Goal: Information Seeking & Learning: Learn about a topic

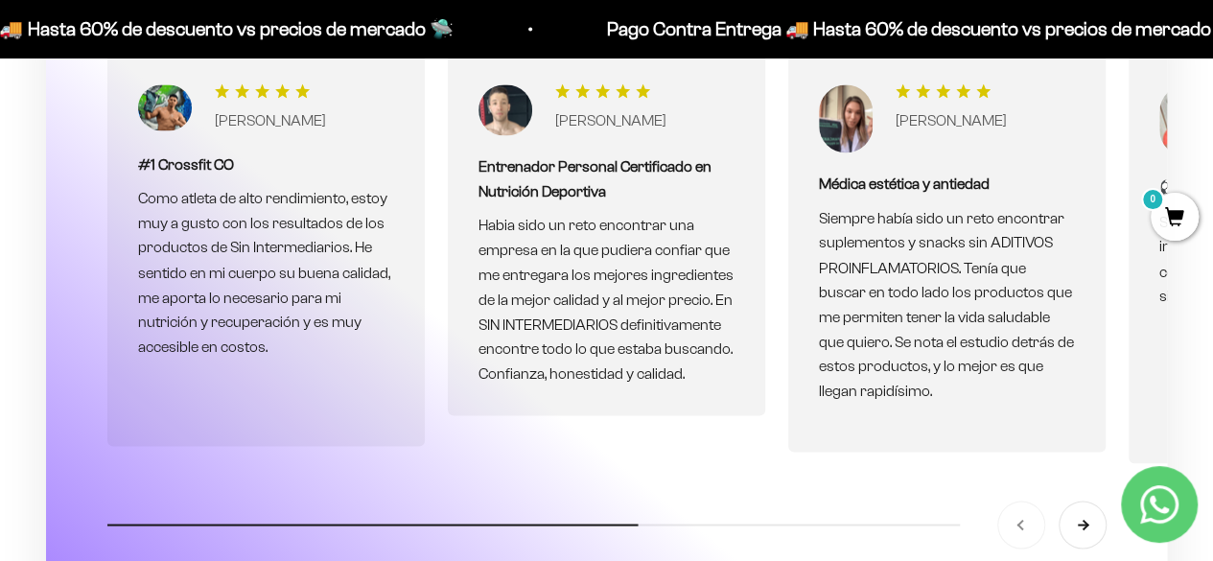
scroll to position [5184, 0]
click at [1080, 501] on button "Siguiente" at bounding box center [1082, 524] width 46 height 46
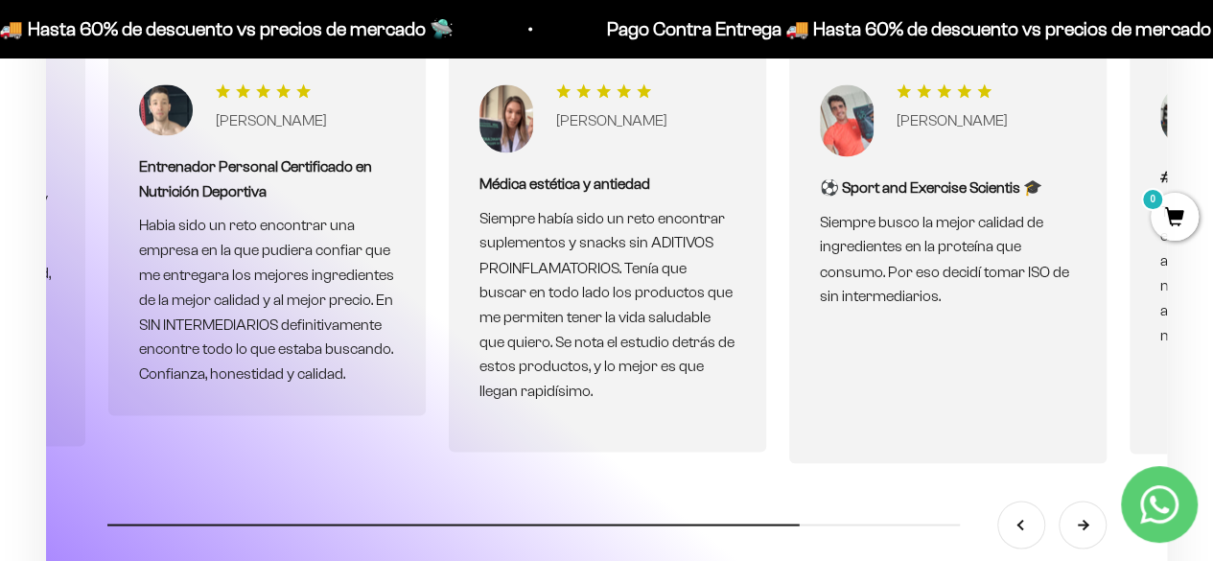
scroll to position [0, 340]
click at [1080, 501] on button "Siguiente" at bounding box center [1082, 524] width 46 height 46
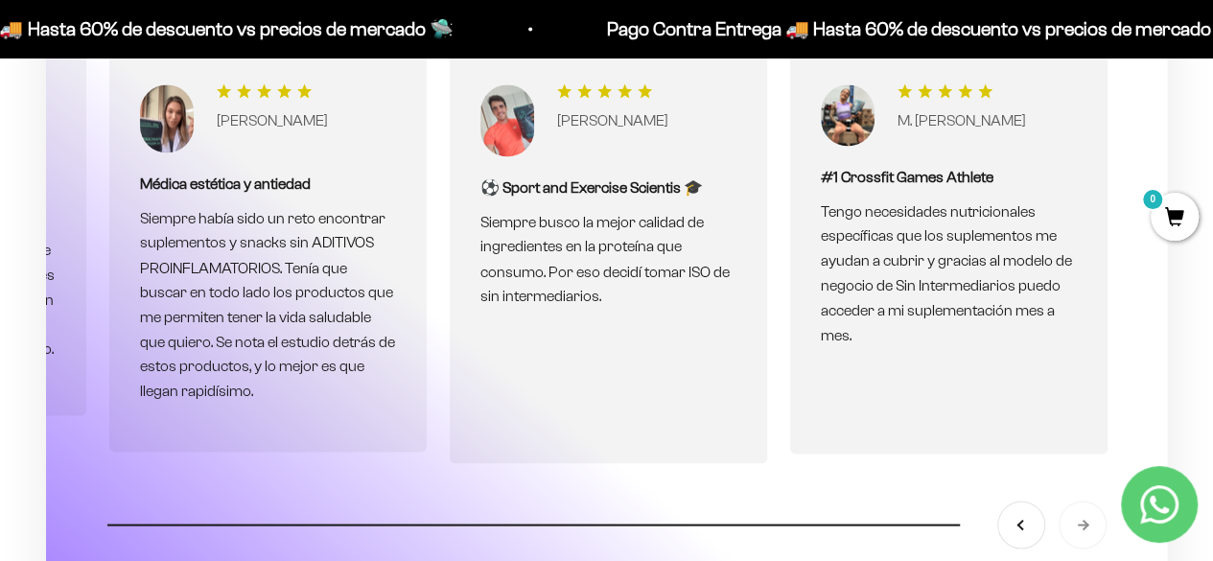
scroll to position [0, 681]
click at [1080, 501] on div "Anterior Siguiente" at bounding box center [1051, 524] width 107 height 46
click at [1018, 508] on button "Anterior" at bounding box center [1021, 524] width 46 height 46
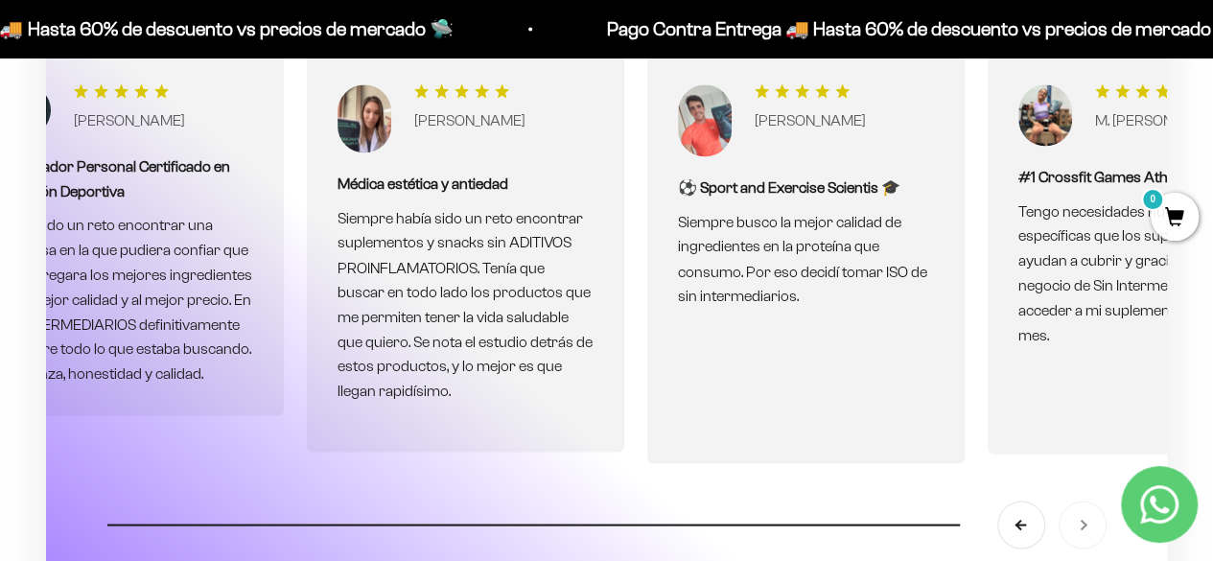
click at [1018, 508] on button "Anterior" at bounding box center [1021, 524] width 46 height 46
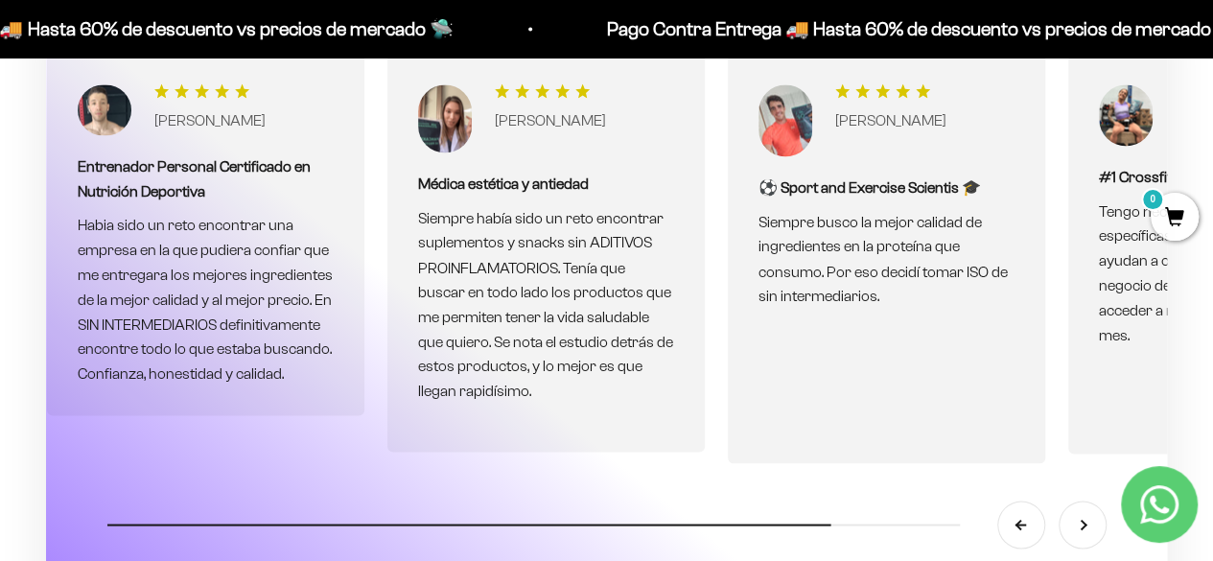
click at [1018, 508] on button "Anterior" at bounding box center [1021, 524] width 46 height 46
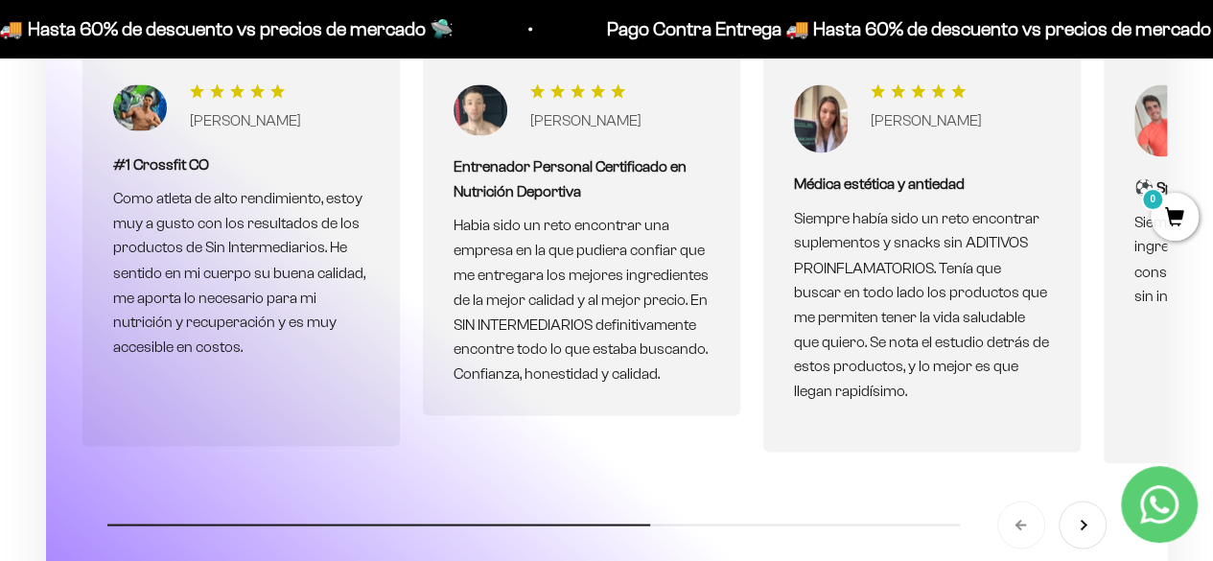
click at [1018, 508] on div "Anterior Siguiente" at bounding box center [1051, 524] width 107 height 46
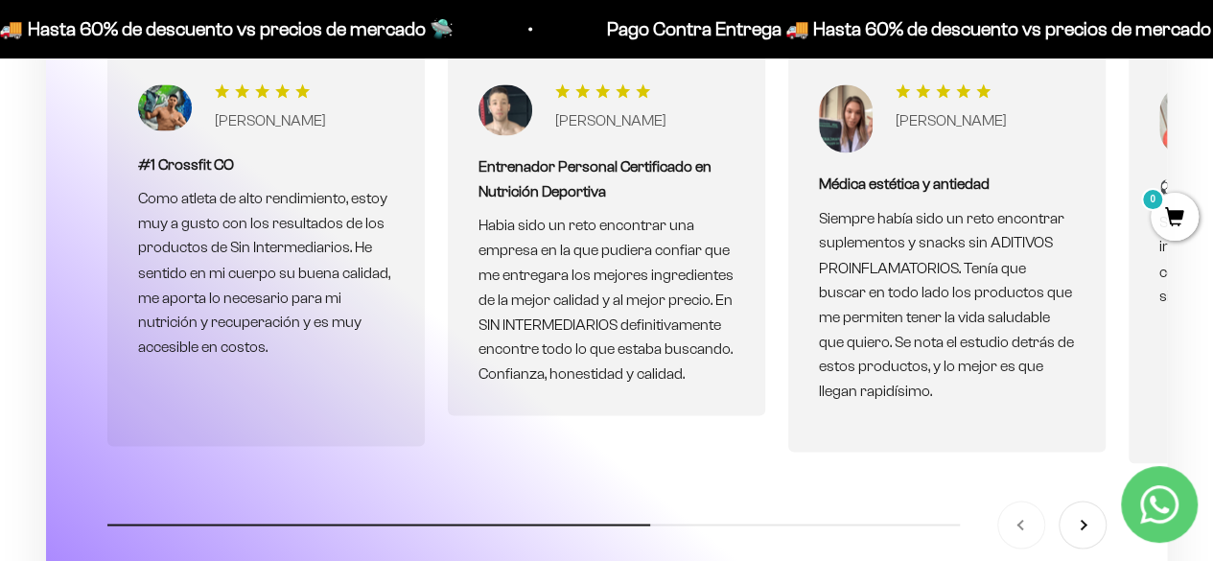
click at [1018, 508] on div "Anterior Siguiente" at bounding box center [1051, 524] width 107 height 46
click at [1083, 500] on button "Siguiente" at bounding box center [1082, 523] width 46 height 46
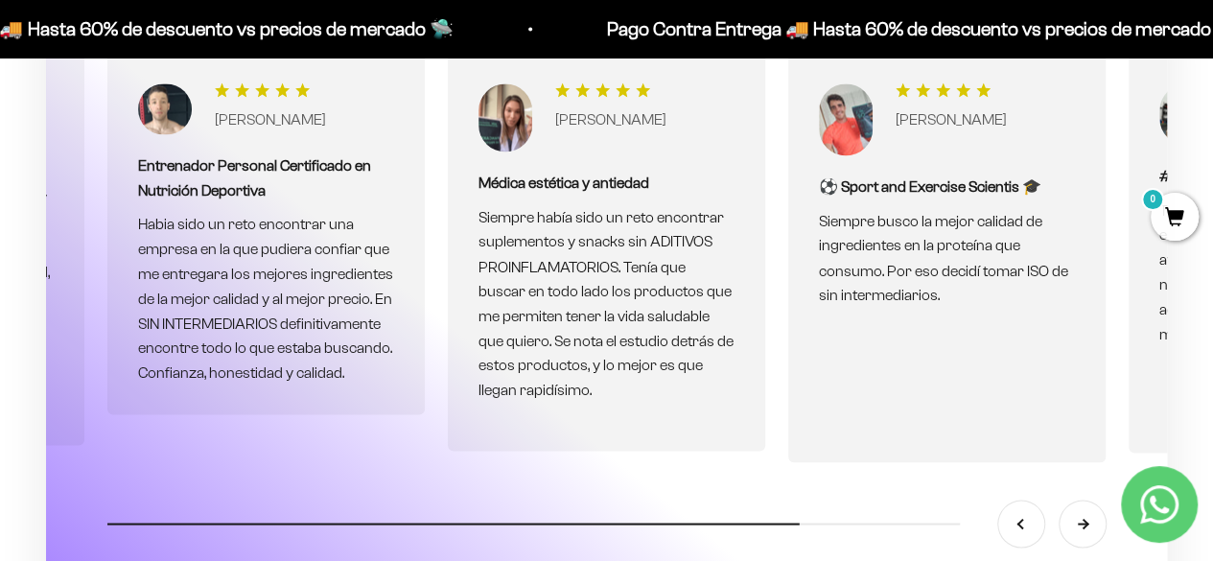
click at [1083, 500] on button "Siguiente" at bounding box center [1082, 523] width 46 height 46
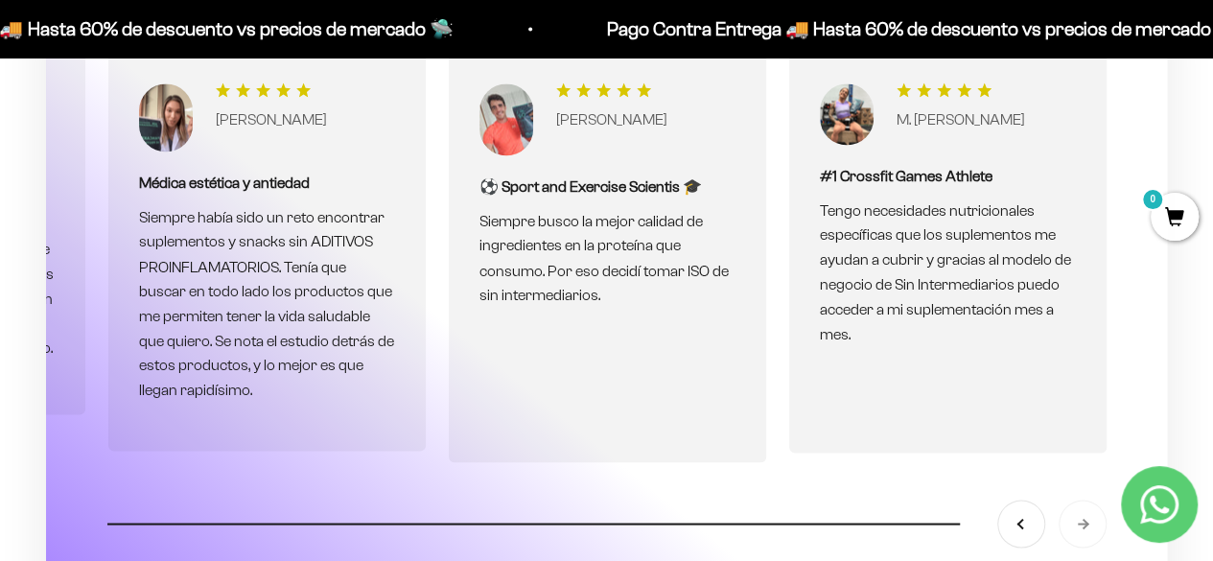
scroll to position [0, 681]
click at [1083, 500] on div "Anterior Siguiente" at bounding box center [1051, 523] width 107 height 46
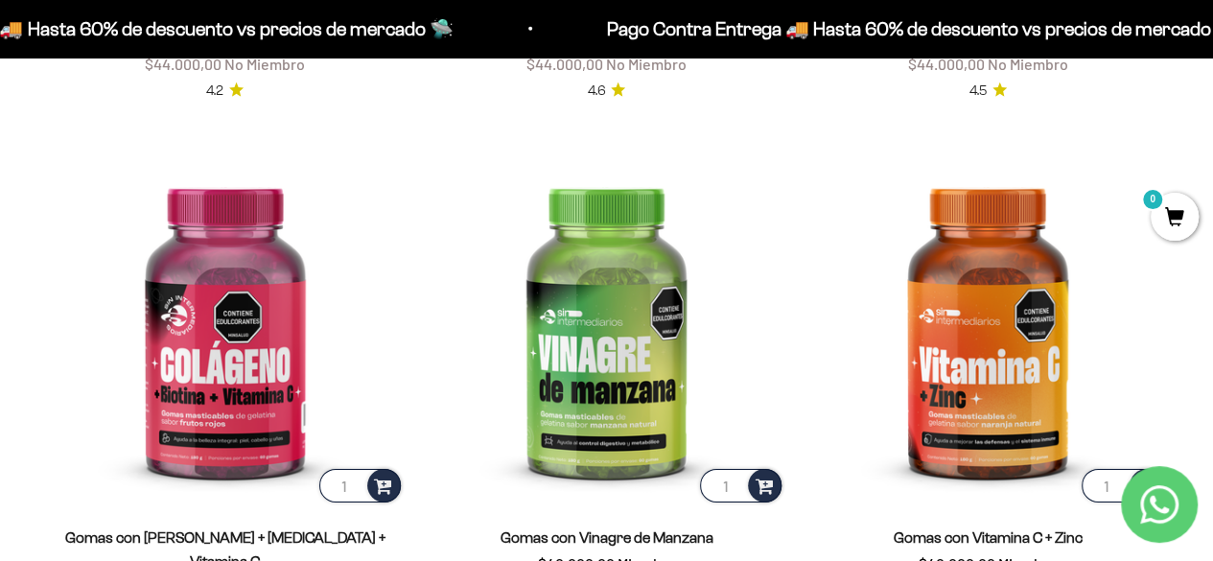
scroll to position [2810, 0]
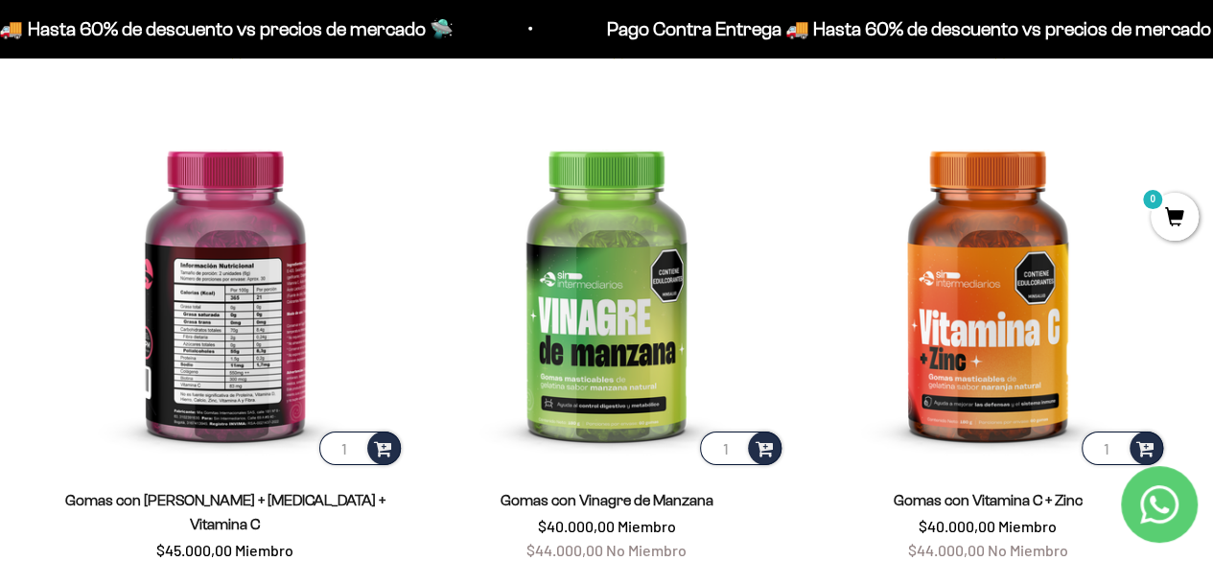
click at [266, 330] on img at bounding box center [225, 289] width 358 height 358
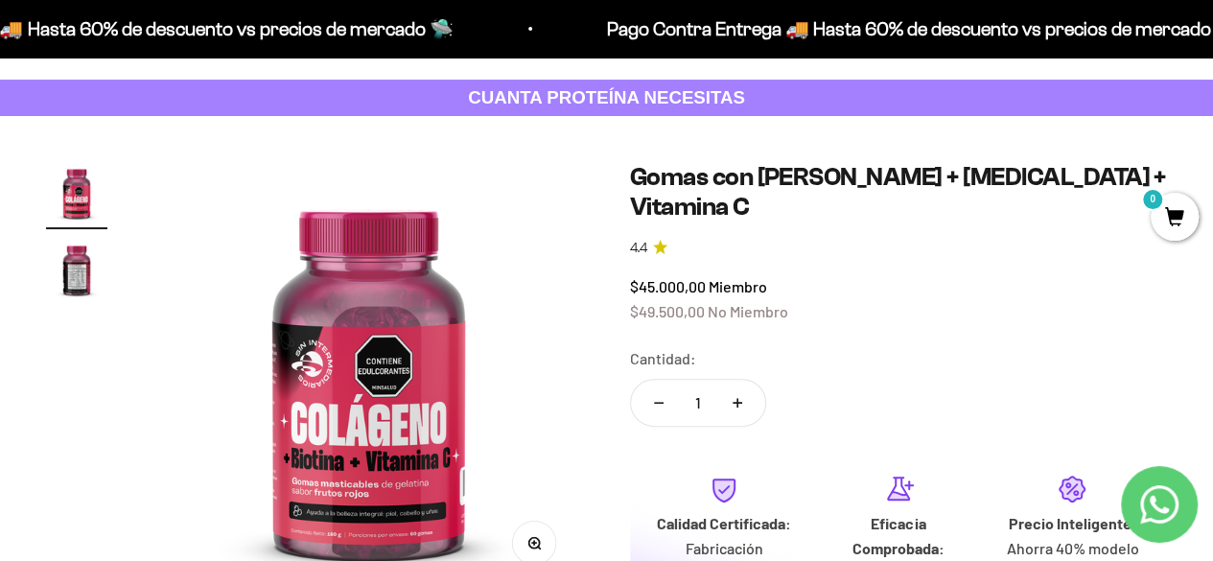
scroll to position [108, 0]
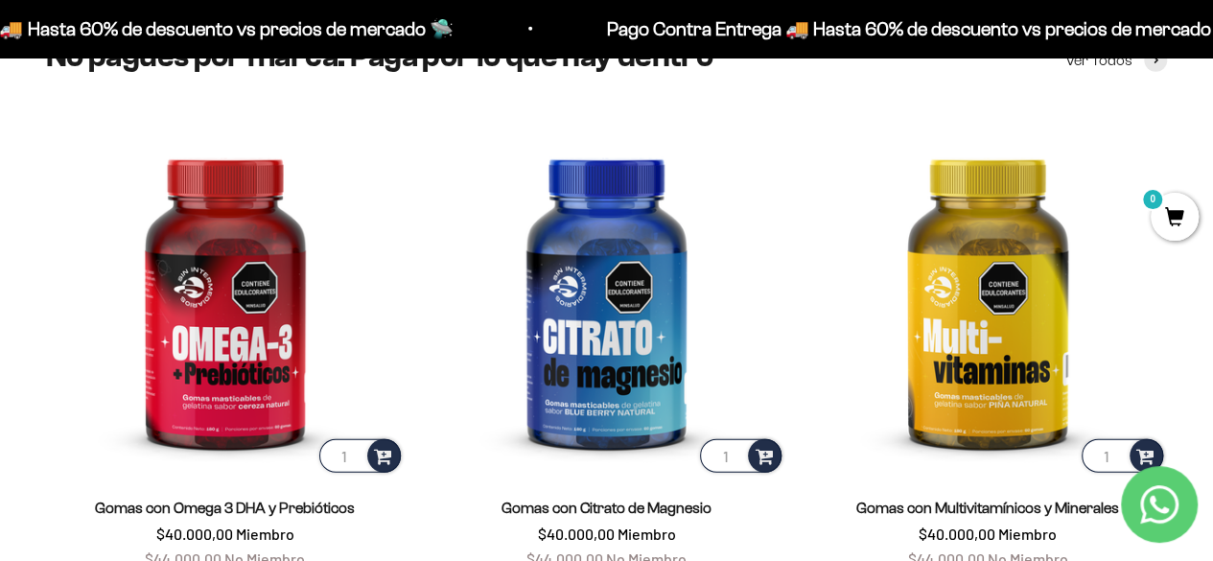
scroll to position [2270, 0]
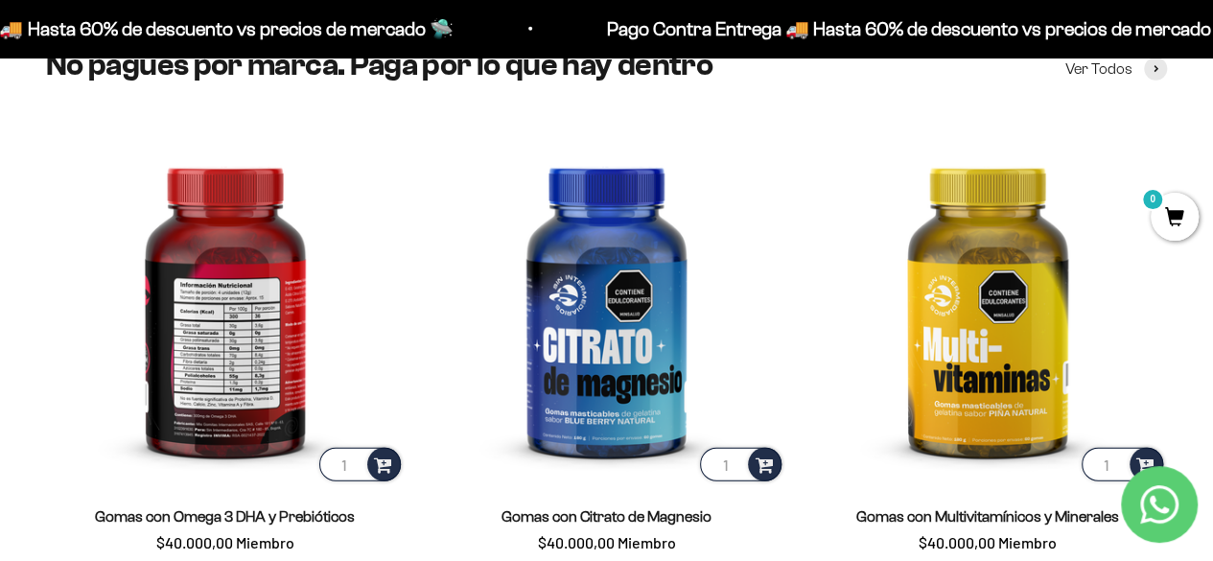
click at [296, 305] on img at bounding box center [225, 306] width 358 height 358
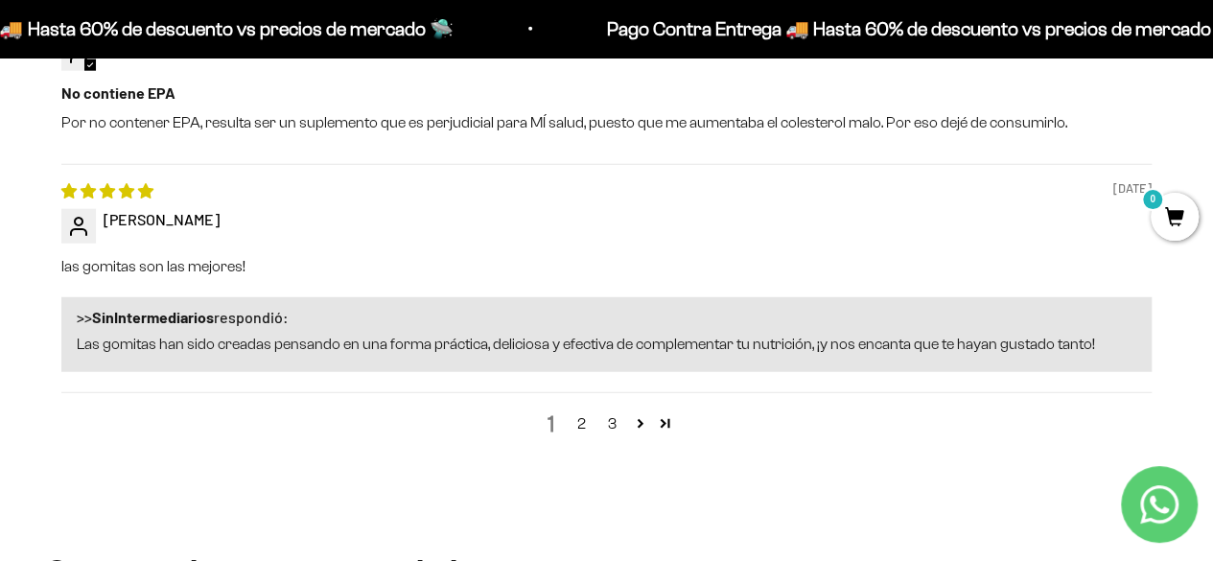
scroll to position [2391, 0]
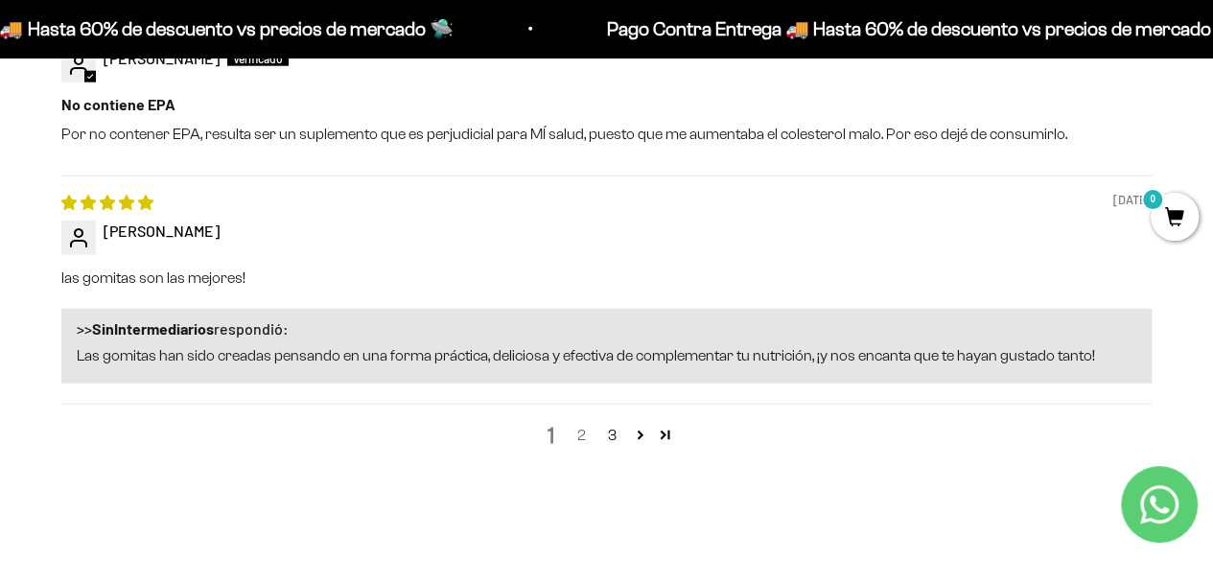
click at [573, 432] on link "2" at bounding box center [581, 435] width 31 height 23
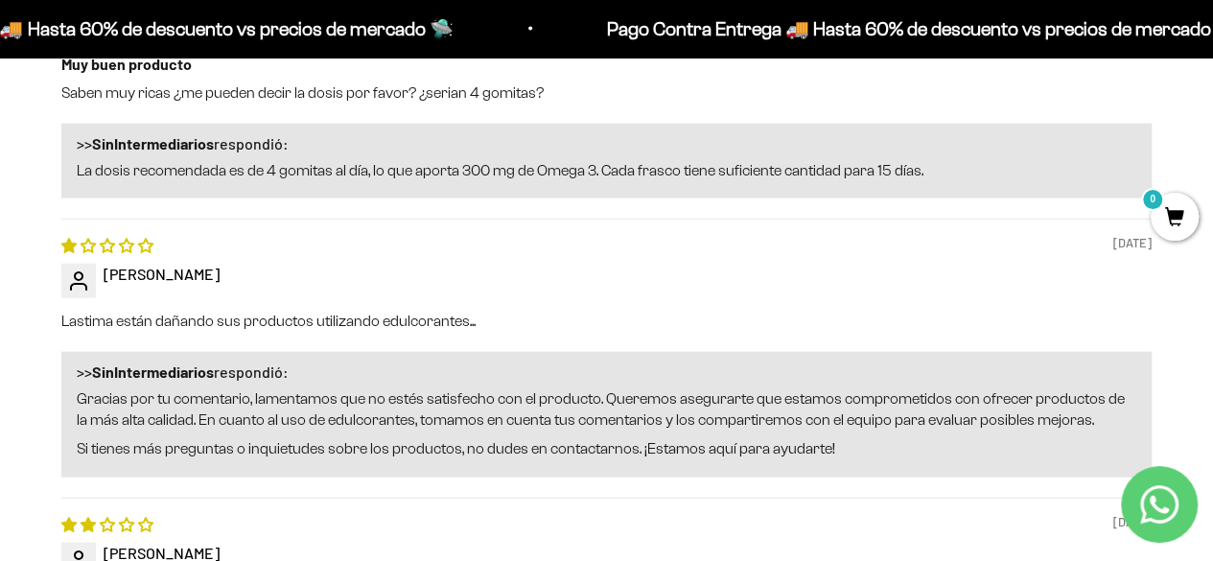
scroll to position [2115, 0]
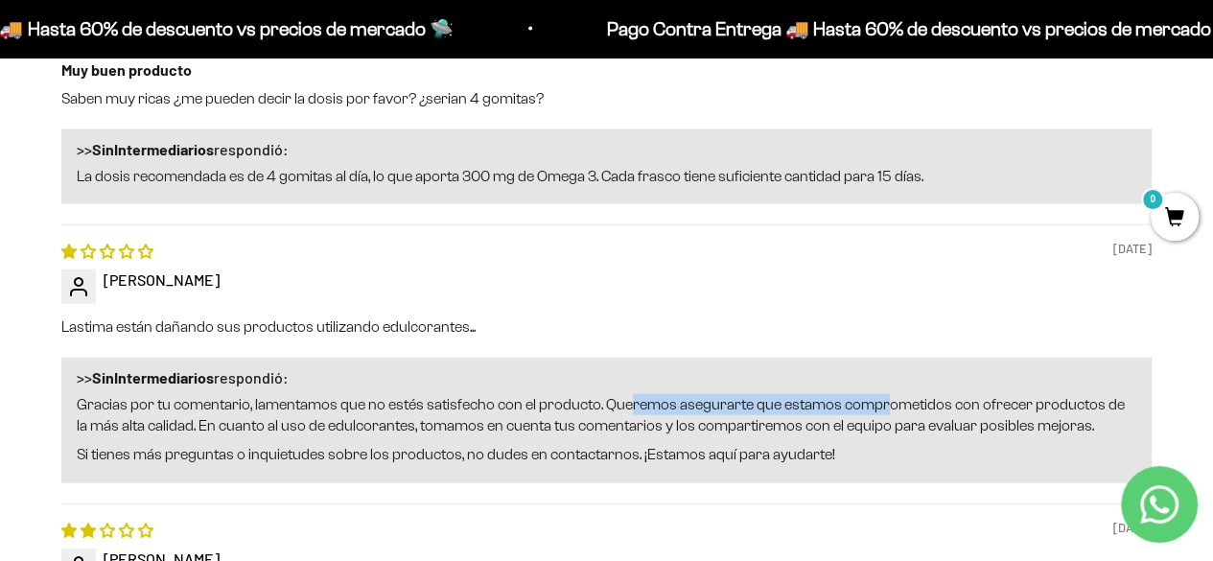
drag, startPoint x: 629, startPoint y: 398, endPoint x: 889, endPoint y: 396, distance: 259.8
click at [889, 396] on p "Gracias por tu comentario, lamentamos que no estés satisfecho con el producto. …" at bounding box center [606, 415] width 1059 height 43
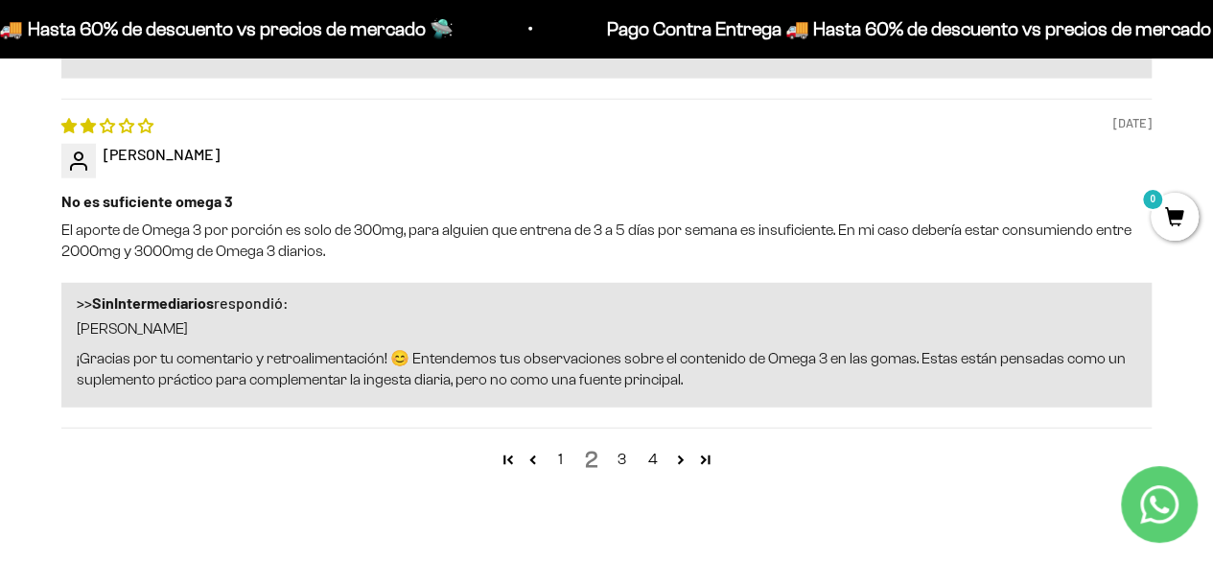
scroll to position [2632, 0]
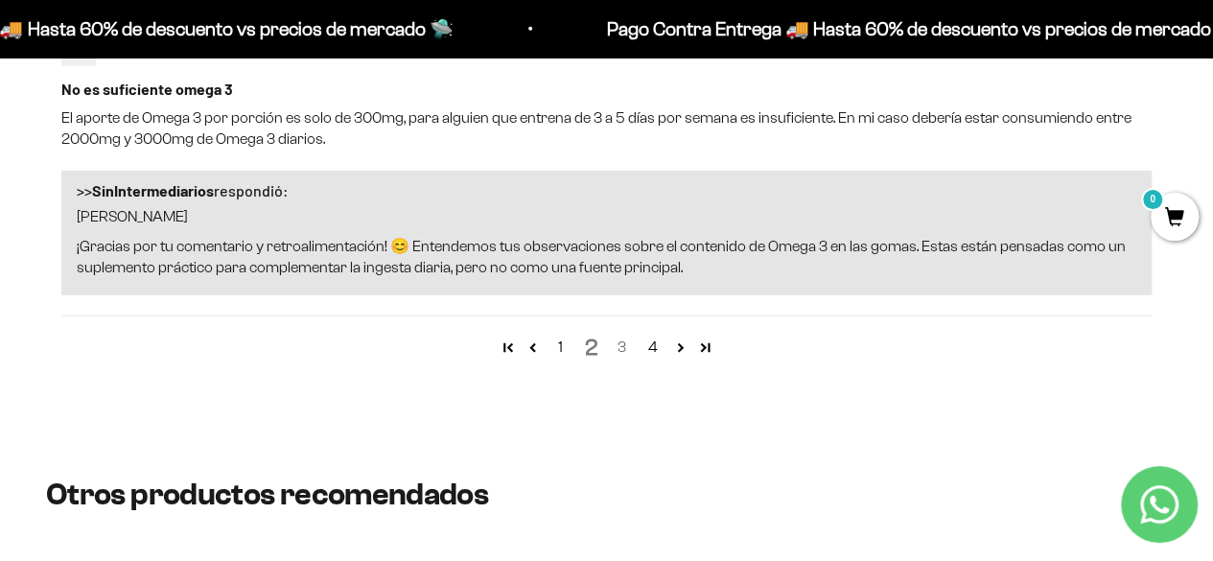
click at [627, 344] on link "3" at bounding box center [622, 346] width 31 height 23
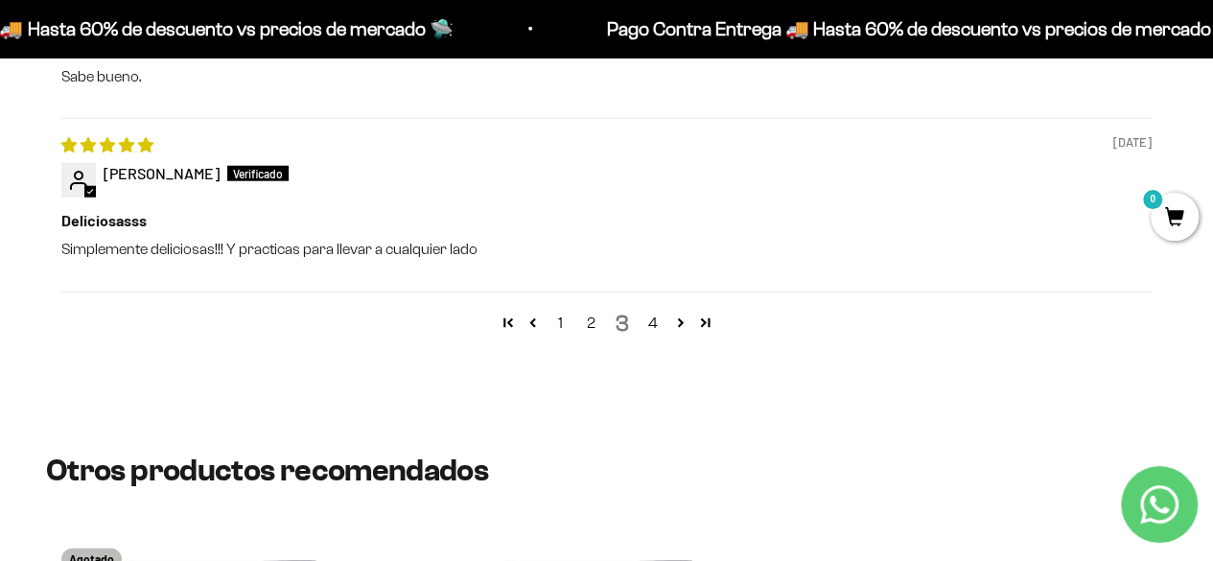
scroll to position [2458, 0]
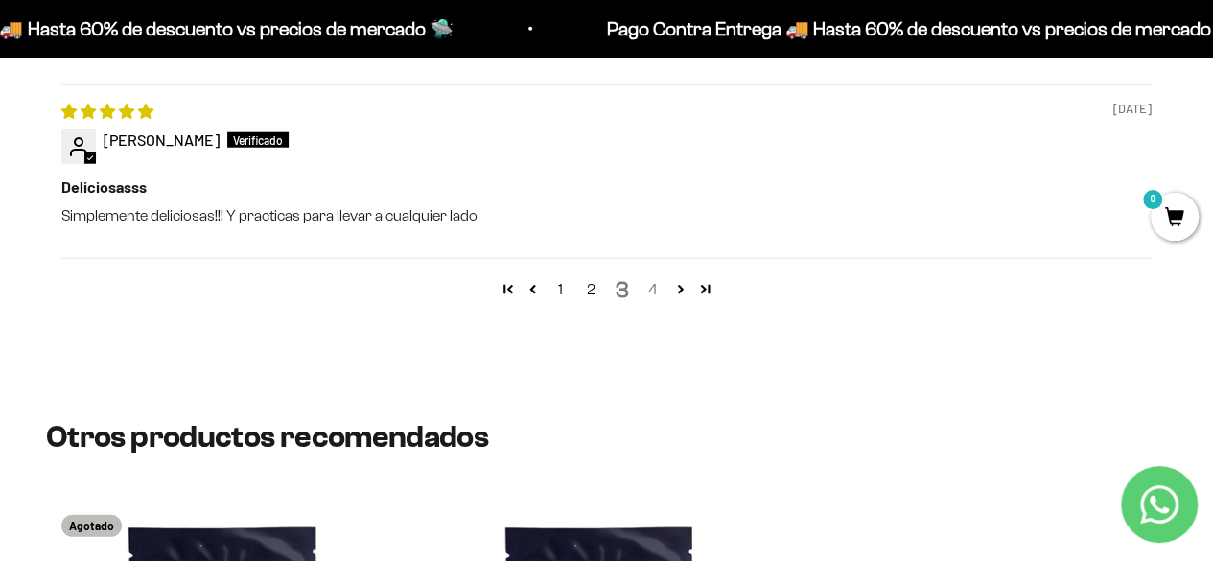
click at [654, 281] on link "4" at bounding box center [652, 289] width 31 height 23
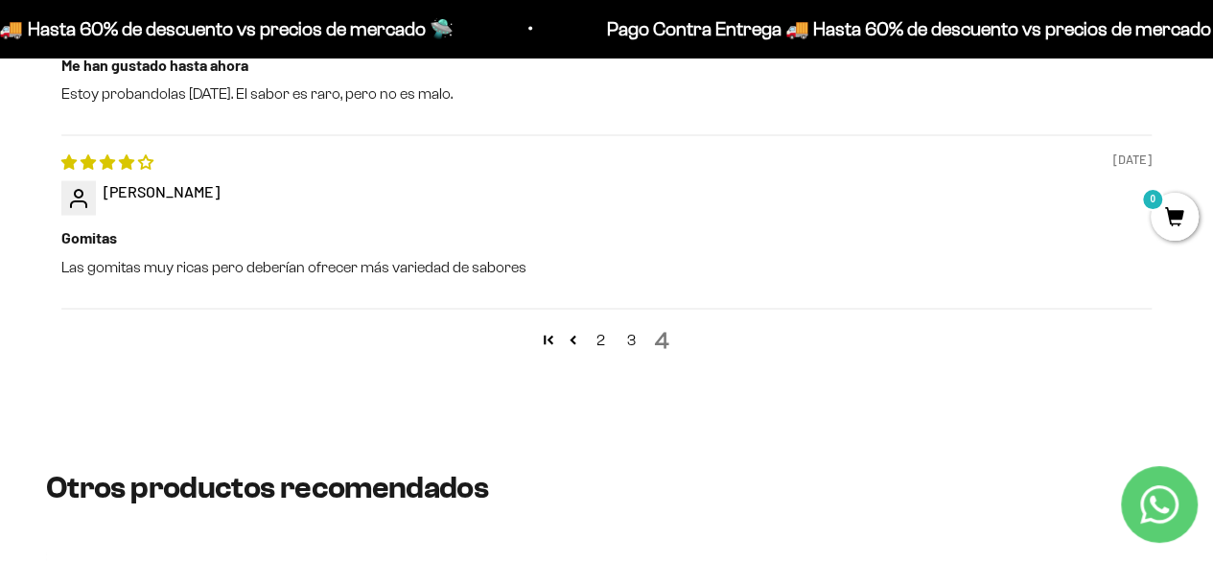
scroll to position [1888, 0]
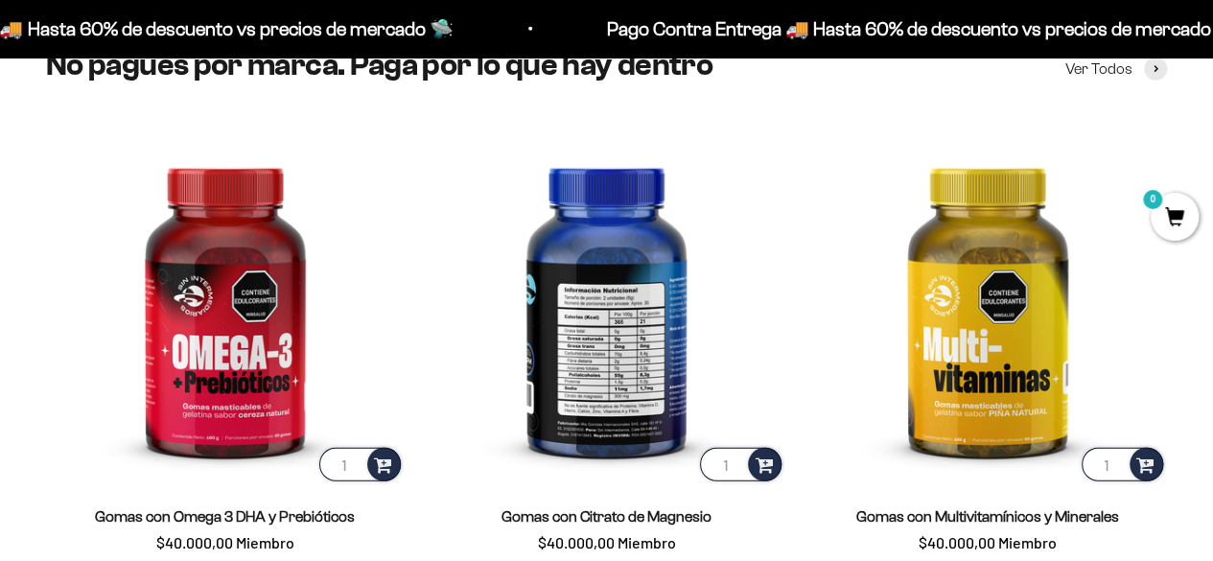
scroll to position [2318, 0]
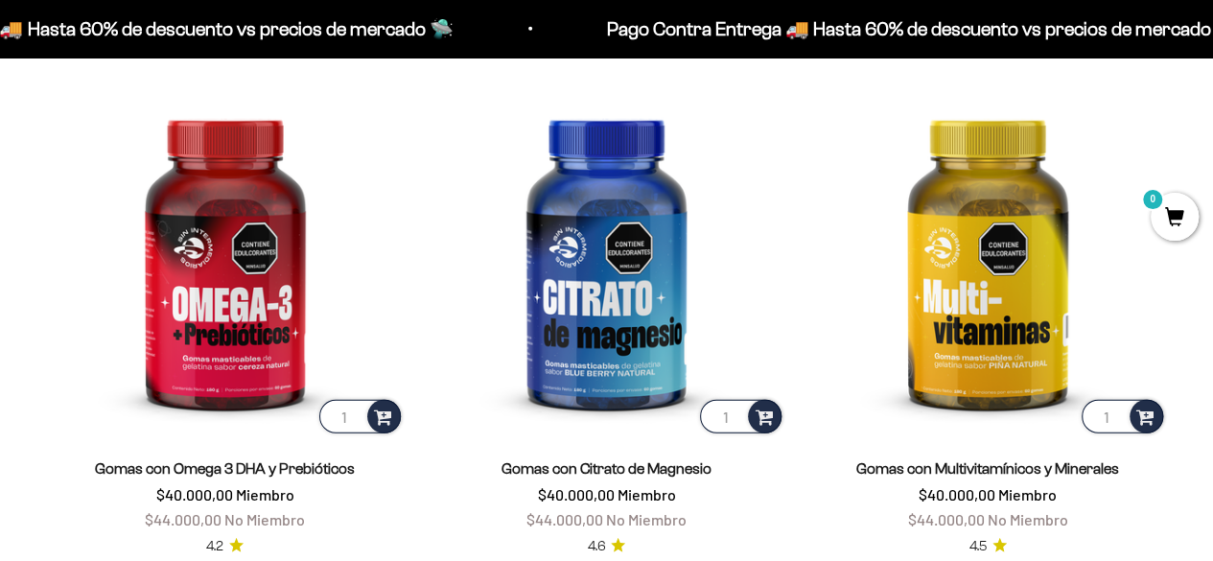
click at [972, 473] on link "Gomas con Multivitamínicos y Minerales" at bounding box center [987, 468] width 263 height 16
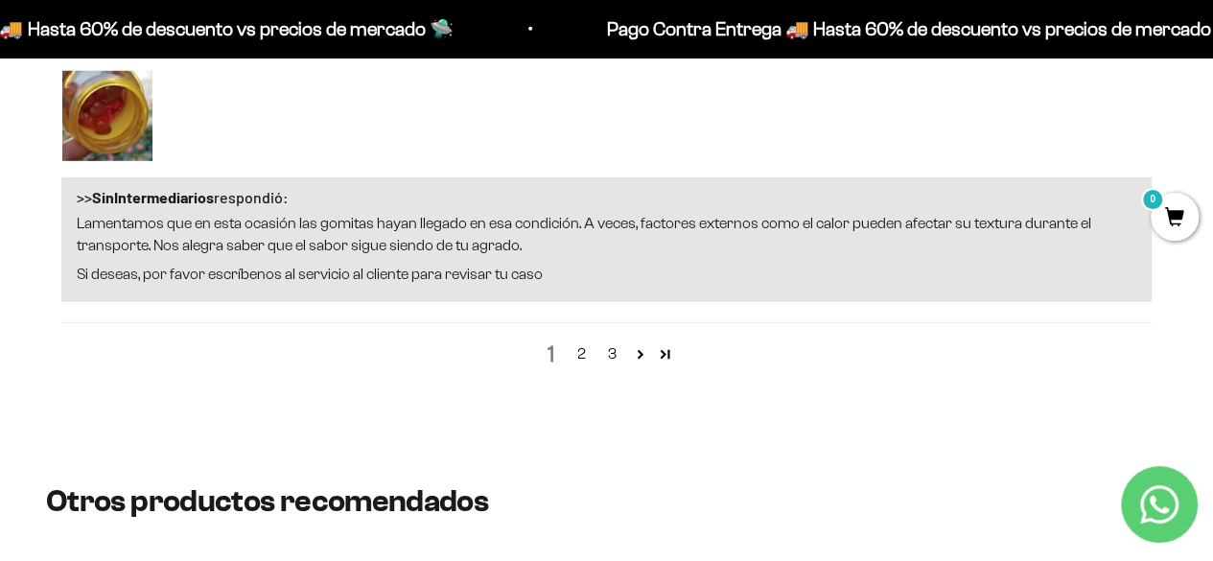
scroll to position [2800, 0]
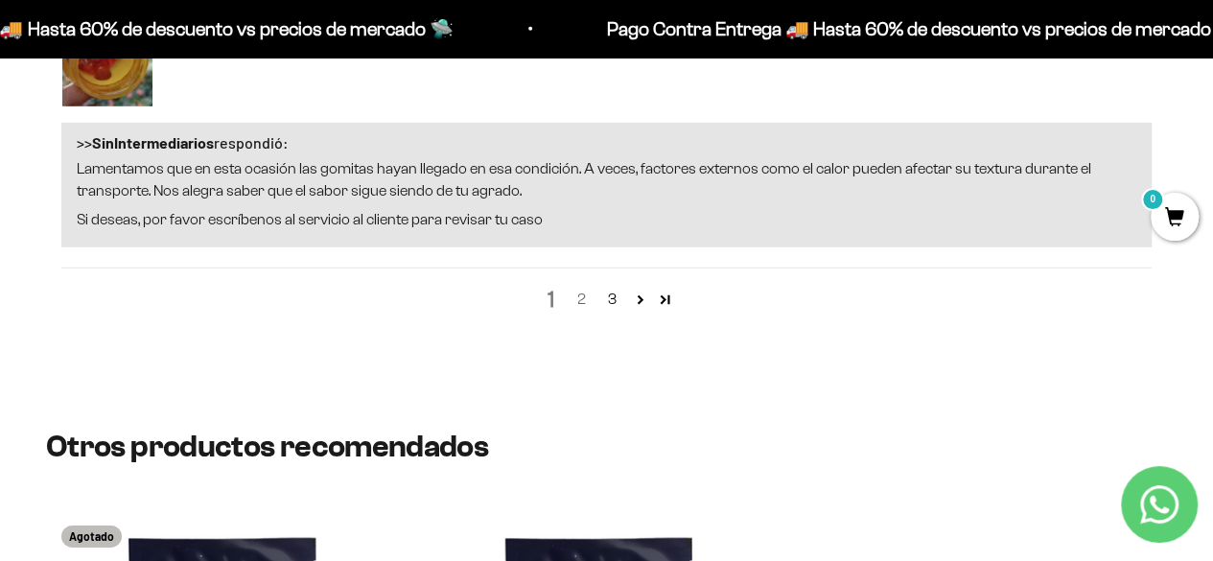
click at [577, 288] on link "2" at bounding box center [581, 299] width 31 height 23
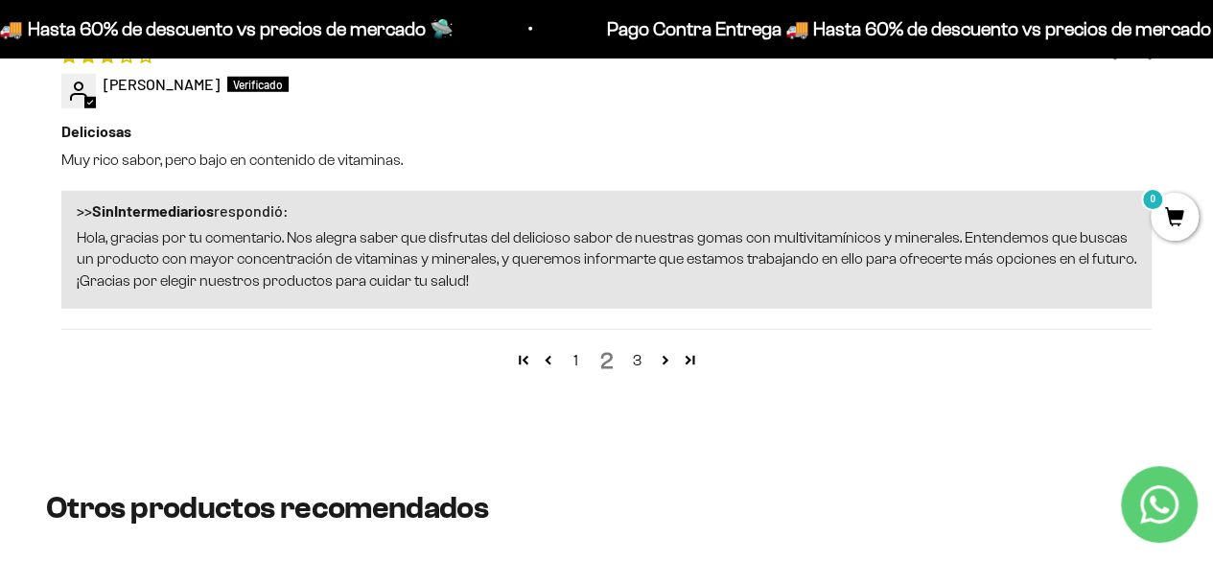
scroll to position [2744, 0]
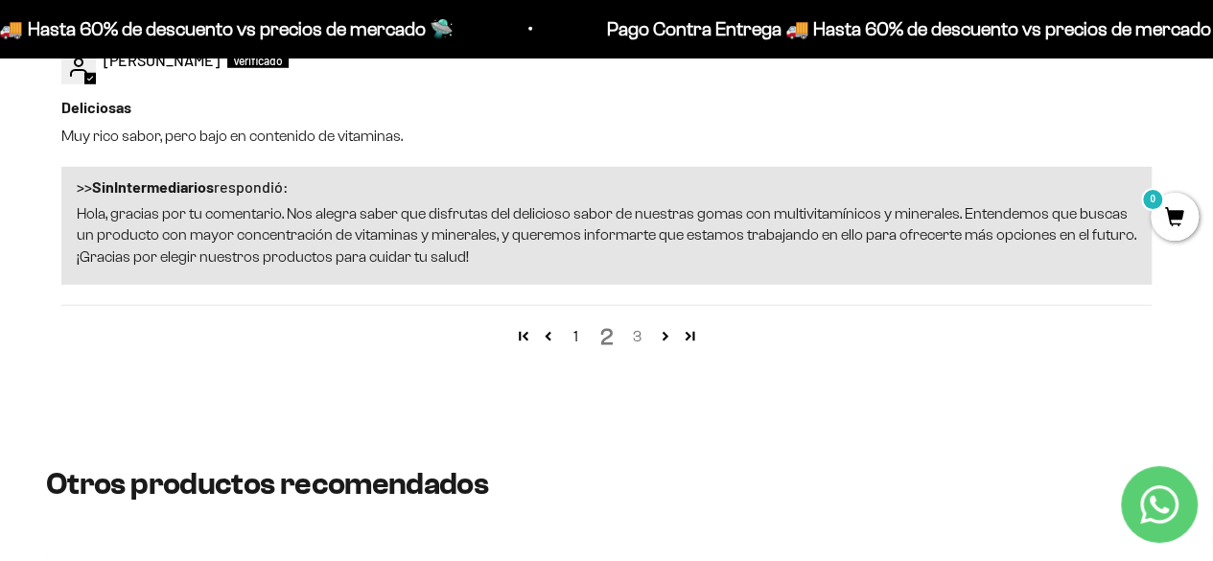
click at [632, 329] on link "3" at bounding box center [637, 336] width 31 height 23
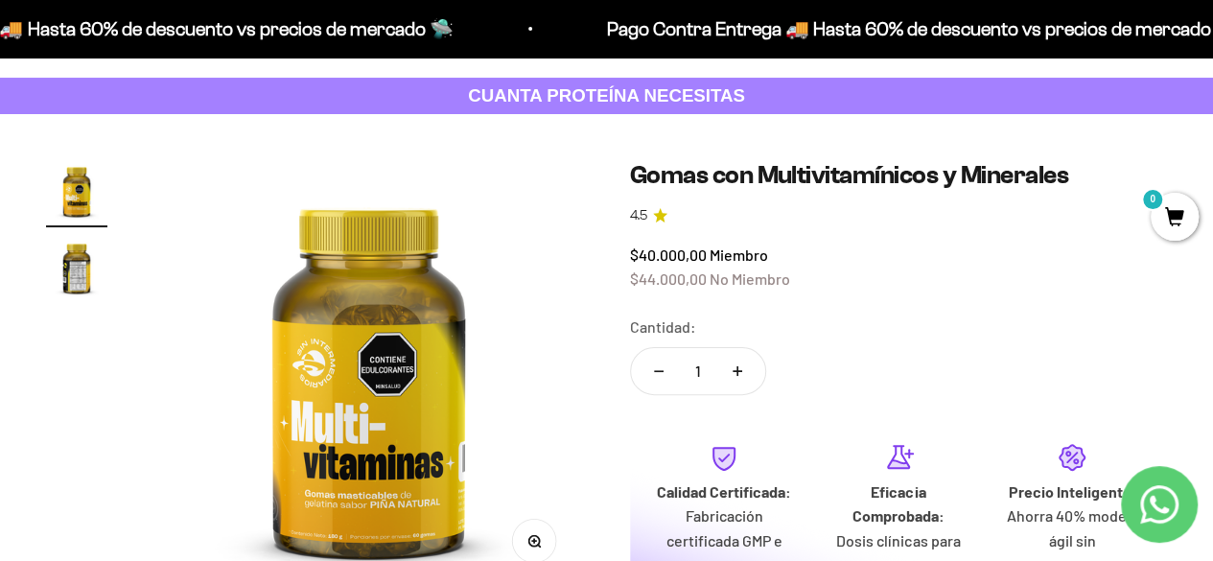
scroll to position [0, 0]
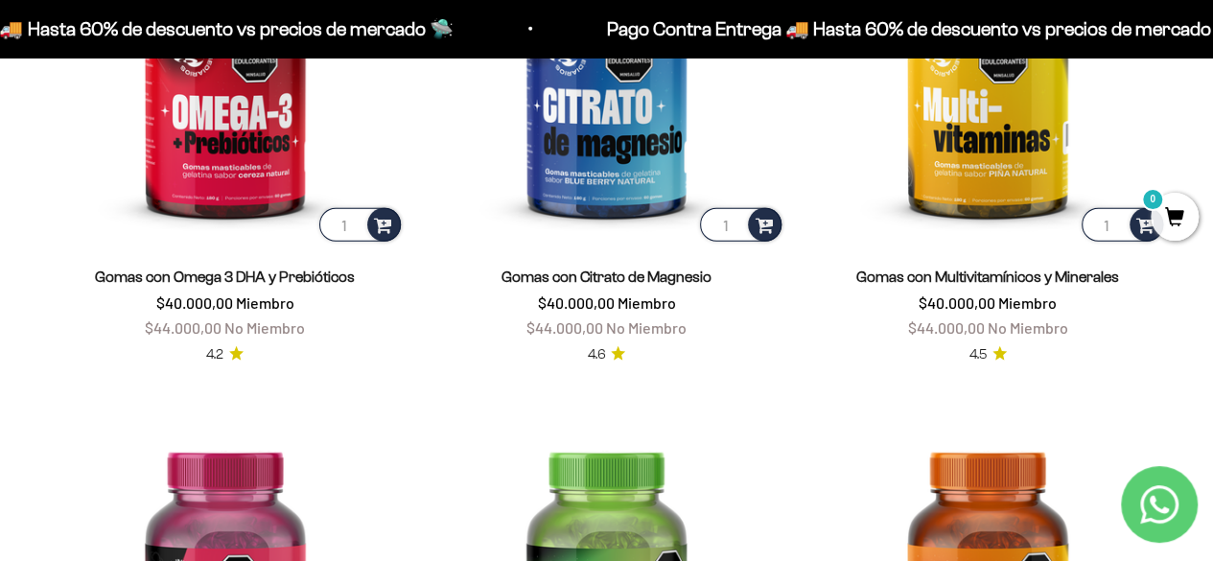
scroll to position [2434, 0]
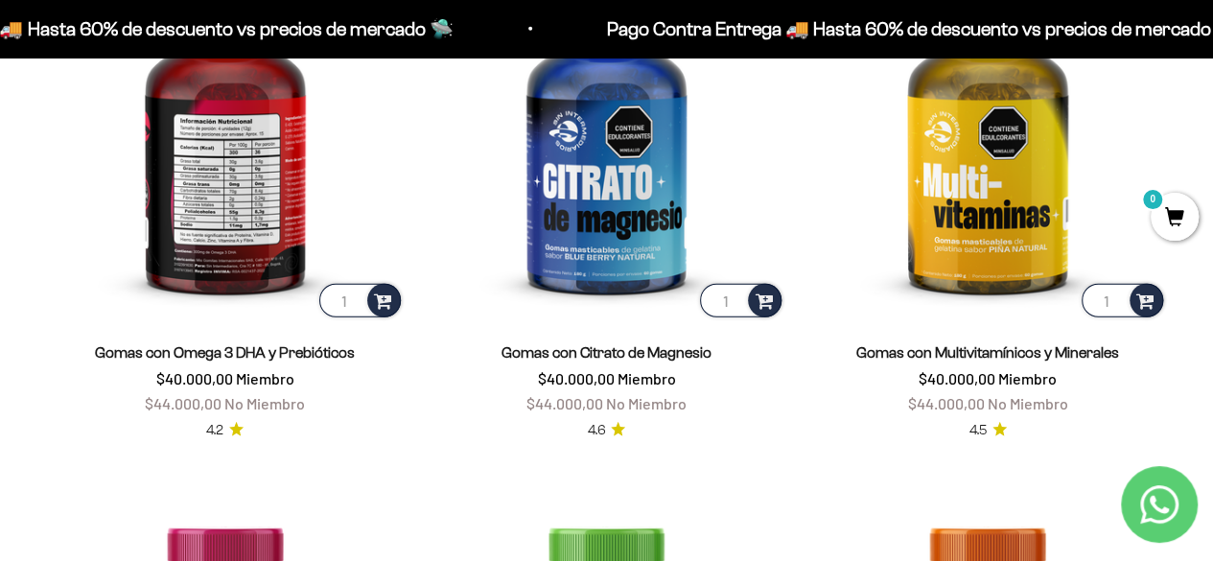
click at [253, 239] on img at bounding box center [225, 143] width 358 height 358
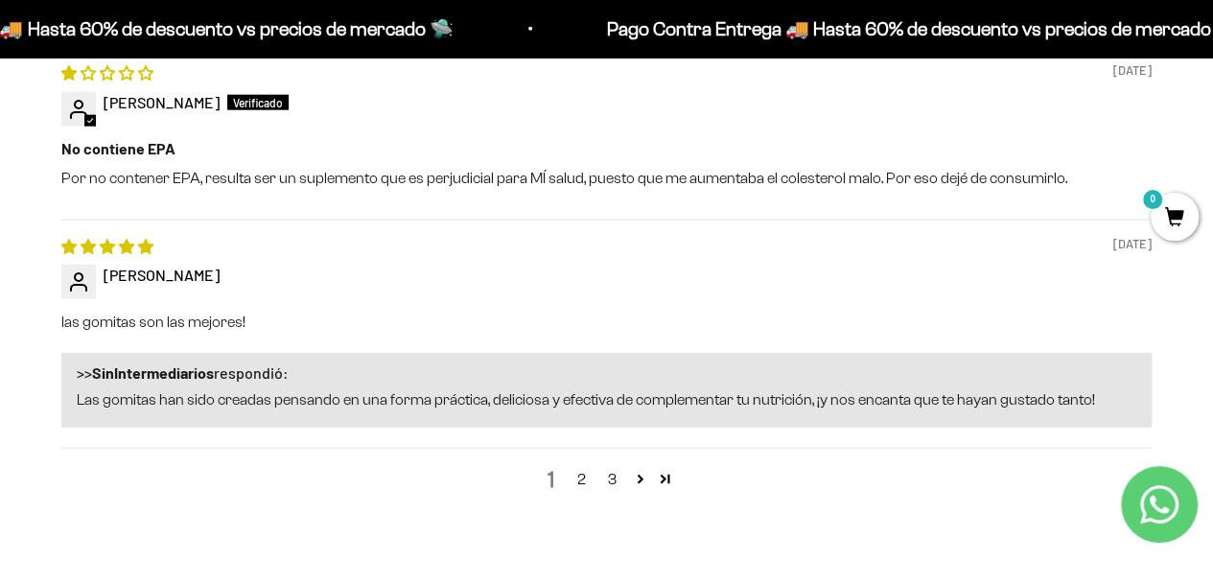
scroll to position [2358, 0]
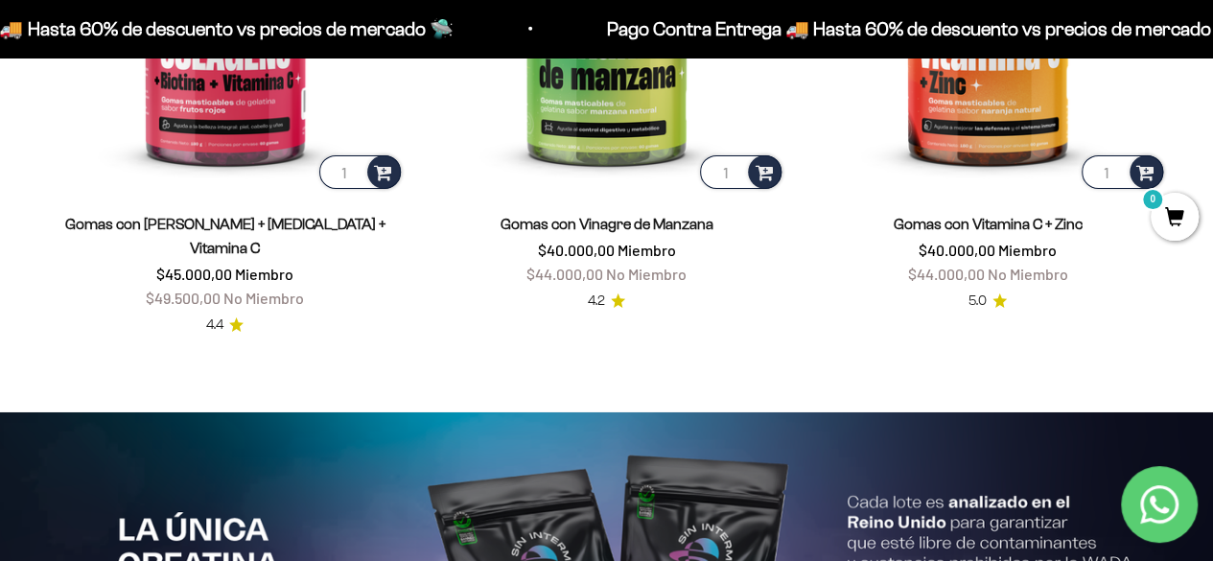
scroll to position [3106, 0]
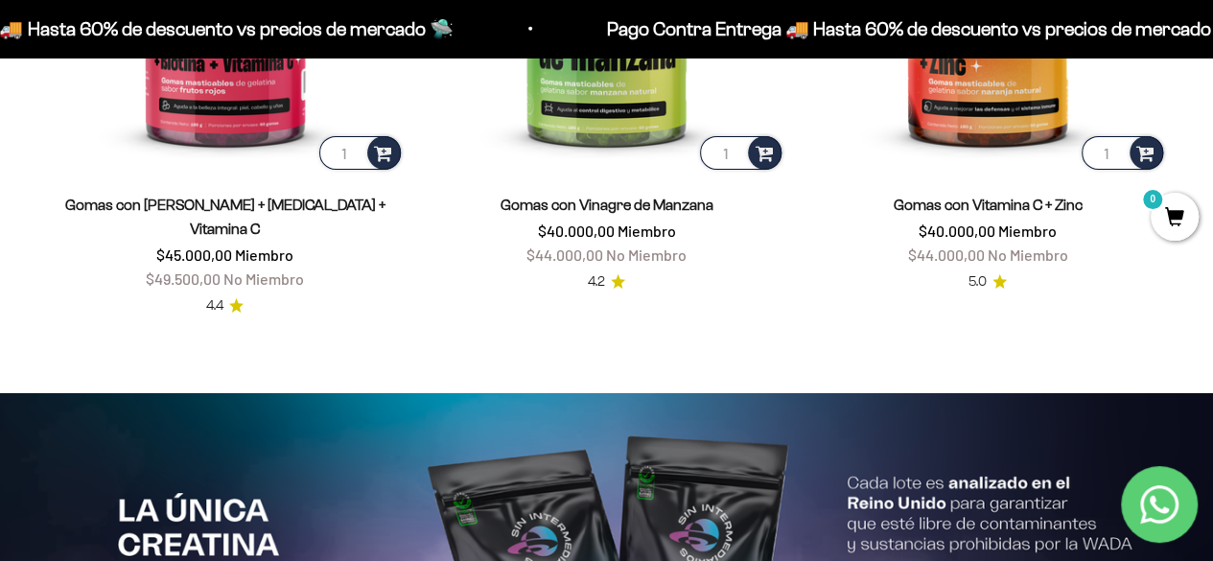
click at [581, 197] on link "Gomas con Vinagre de Manzana" at bounding box center [605, 204] width 213 height 16
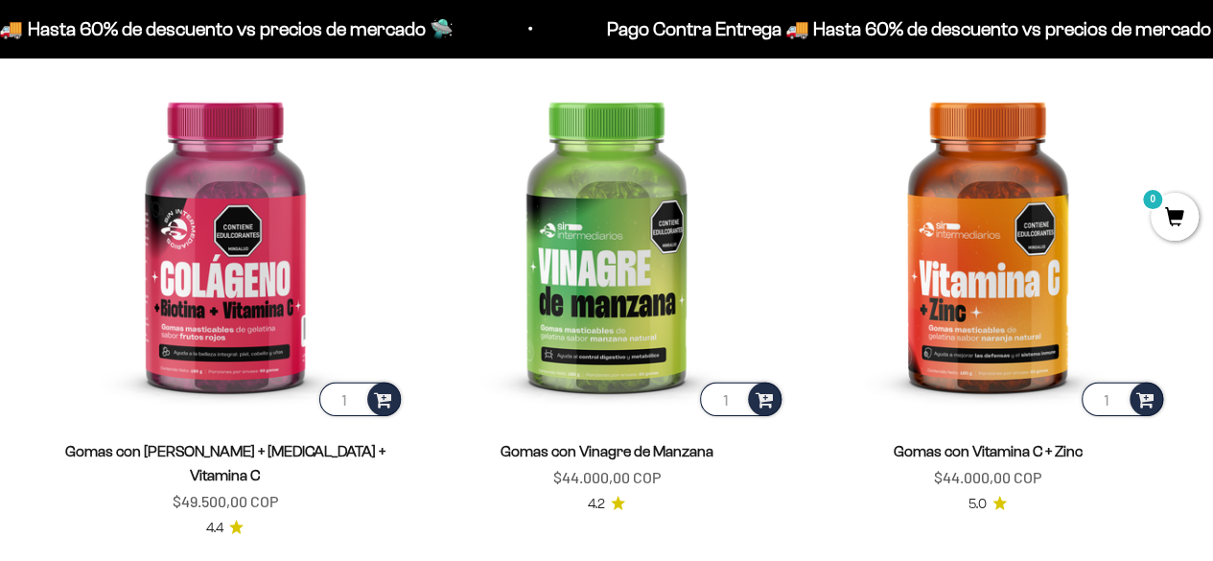
scroll to position [2748, 0]
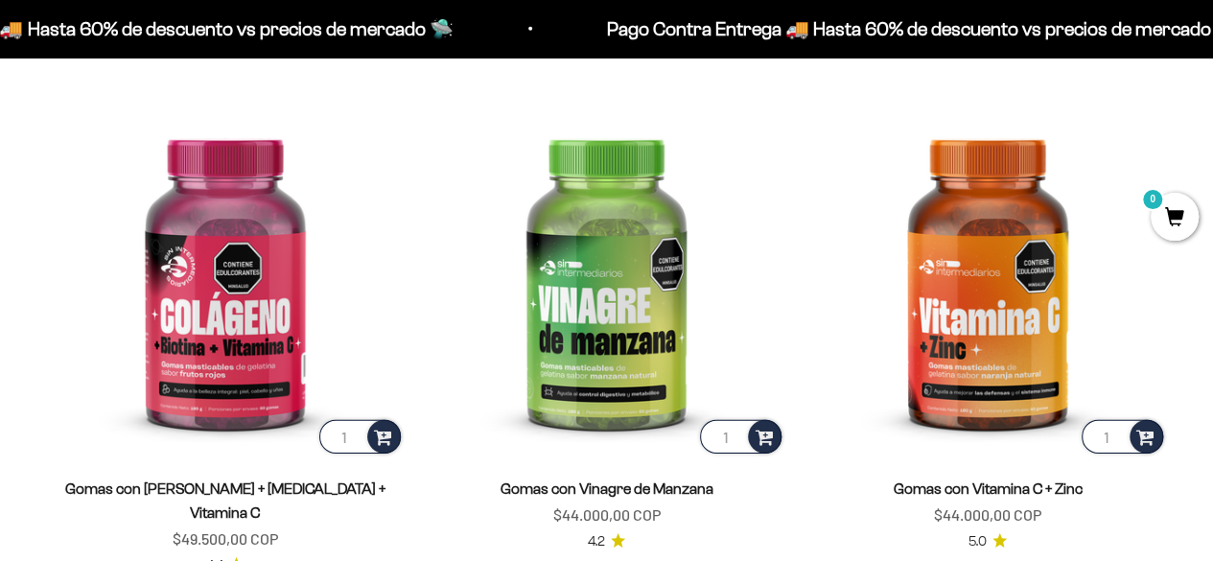
click at [1000, 497] on span "Gomas con Vitamina C + Zinc" at bounding box center [987, 488] width 189 height 24
click at [982, 488] on link "Gomas con Vitamina C + Zinc" at bounding box center [987, 488] width 189 height 16
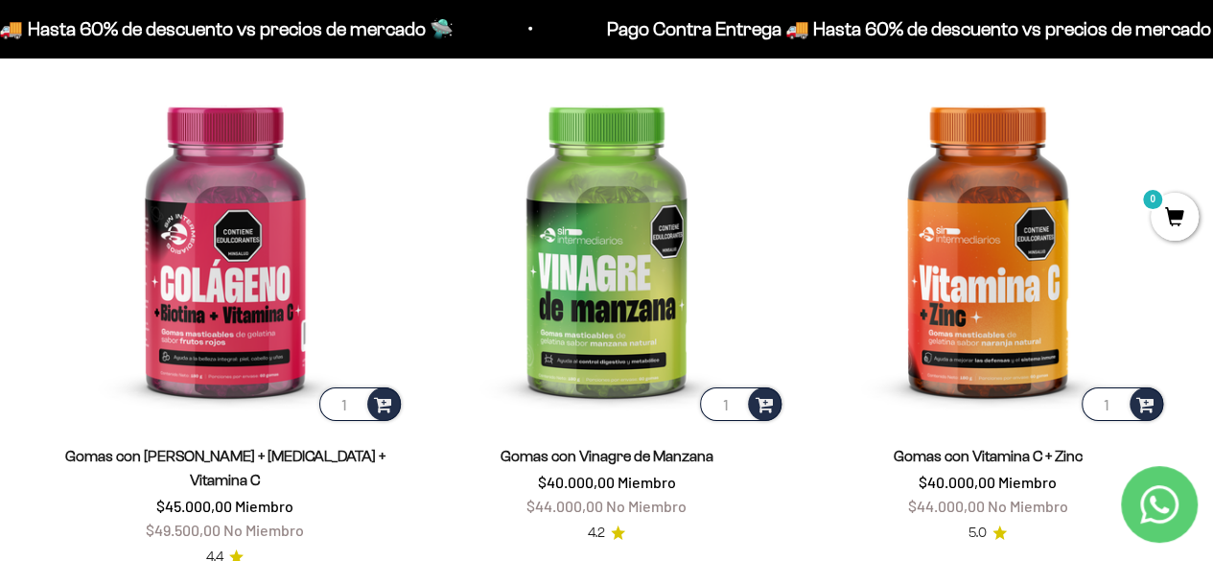
scroll to position [2835, 0]
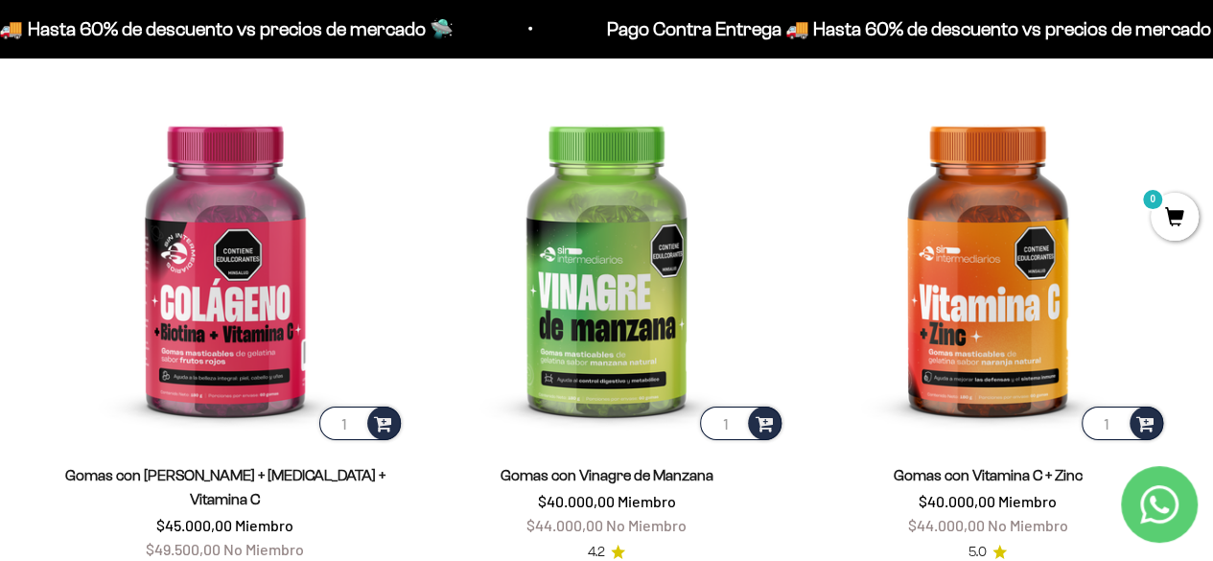
click at [616, 474] on link "Gomas con Vinagre de Manzana" at bounding box center [605, 475] width 213 height 16
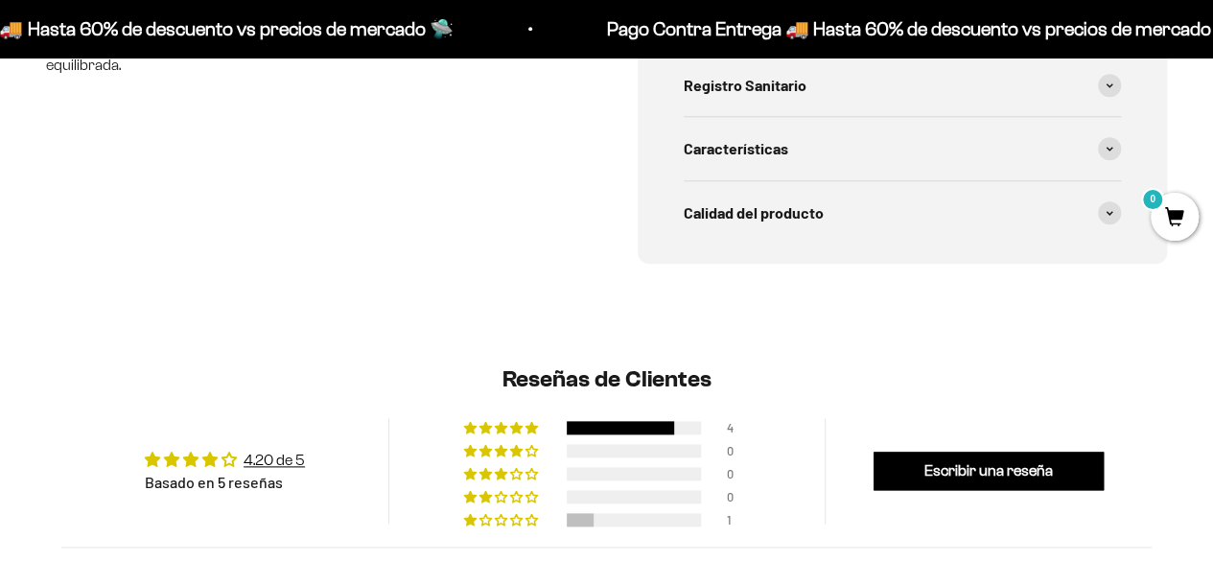
scroll to position [1472, 0]
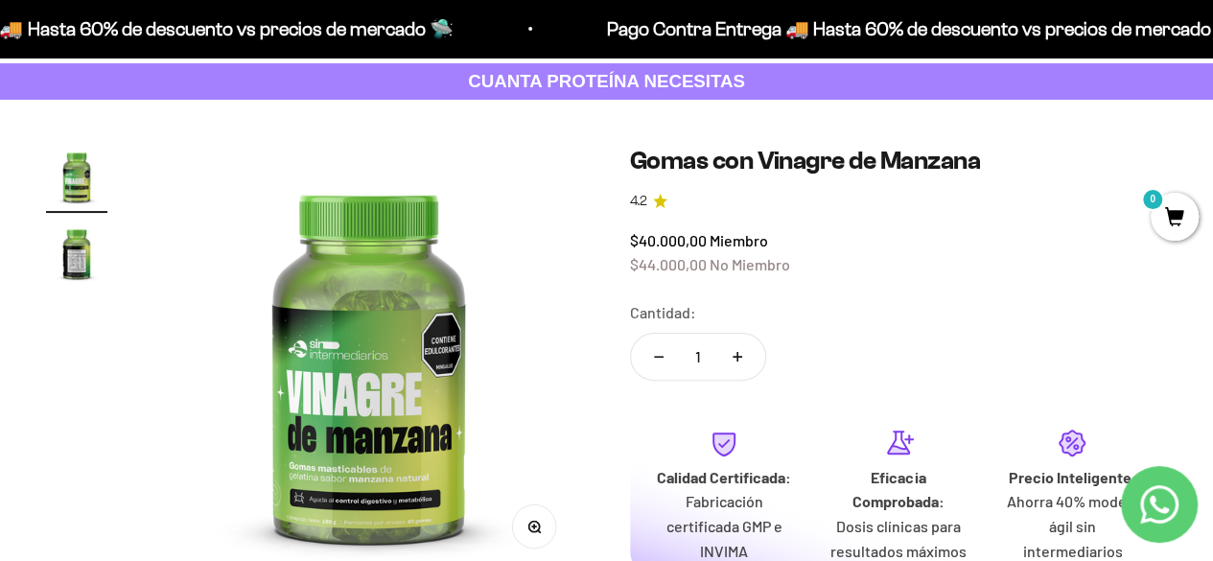
scroll to position [98, 0]
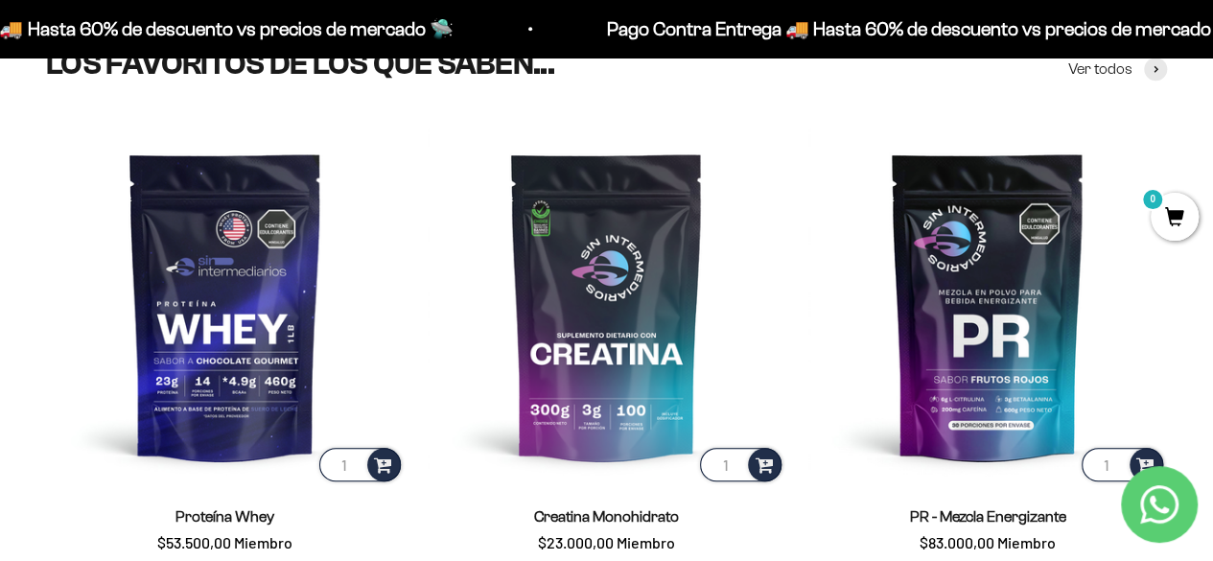
scroll to position [673, 0]
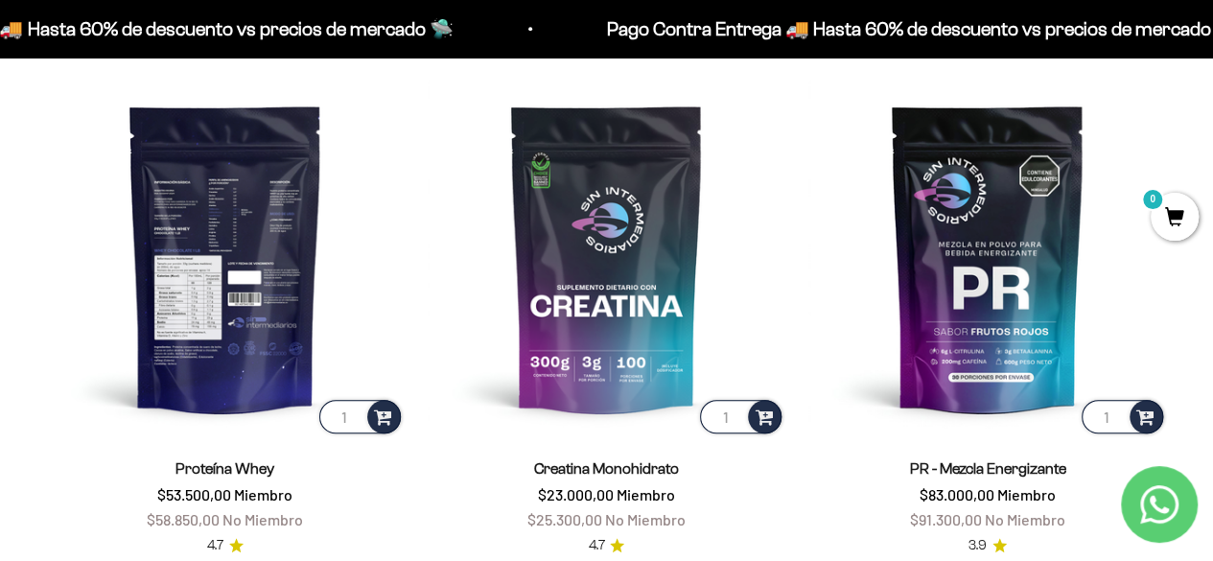
click at [258, 388] on img at bounding box center [225, 258] width 358 height 358
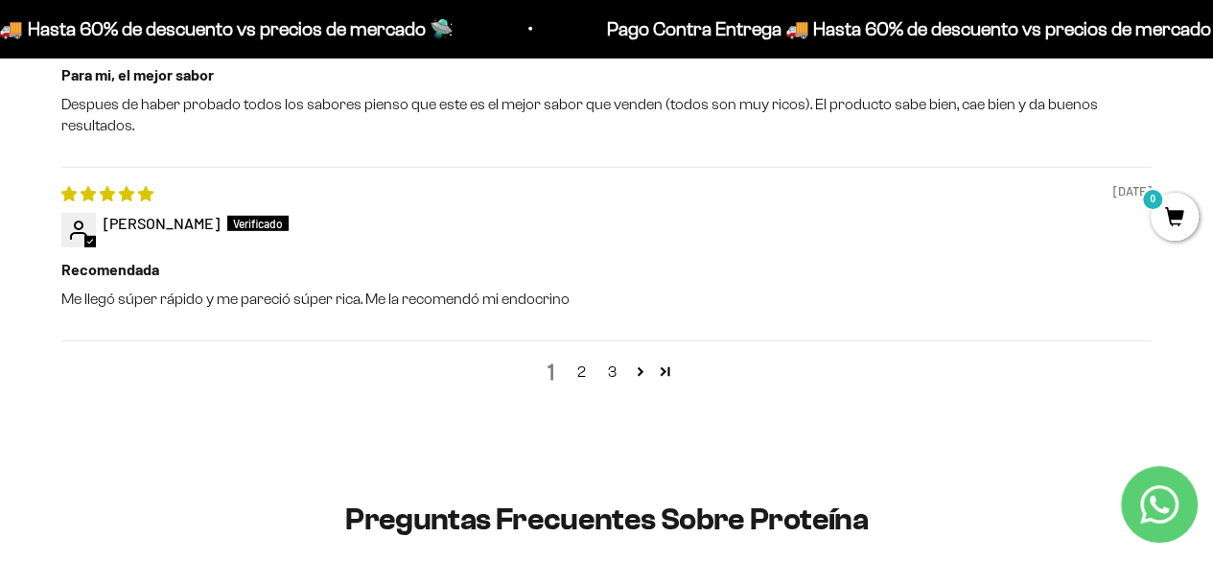
scroll to position [2723, 0]
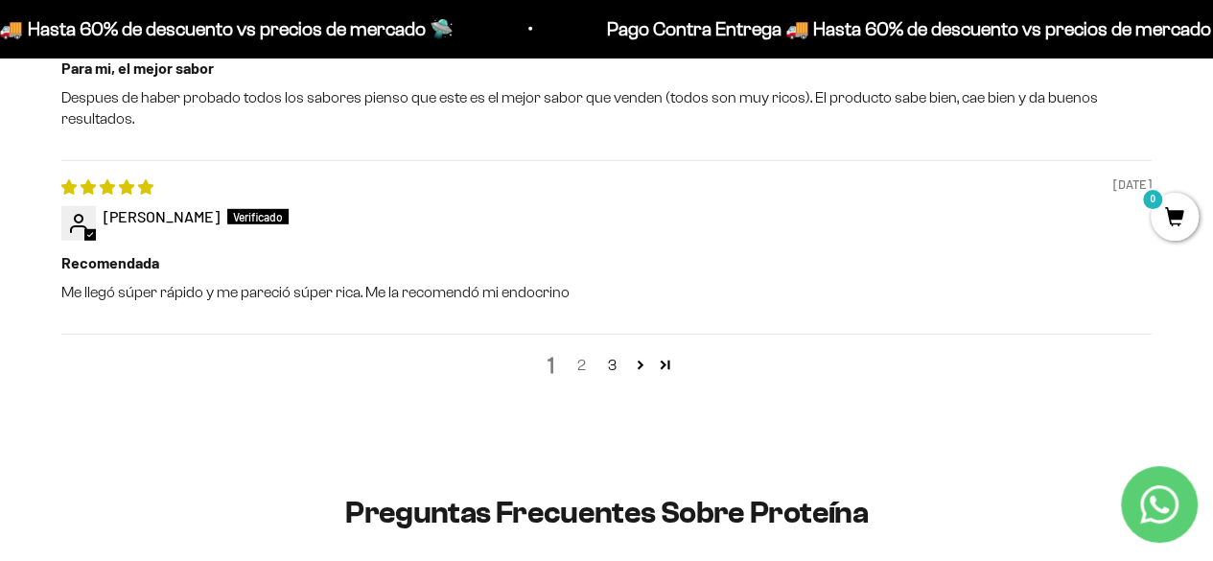
click at [589, 369] on link "2" at bounding box center [581, 365] width 31 height 23
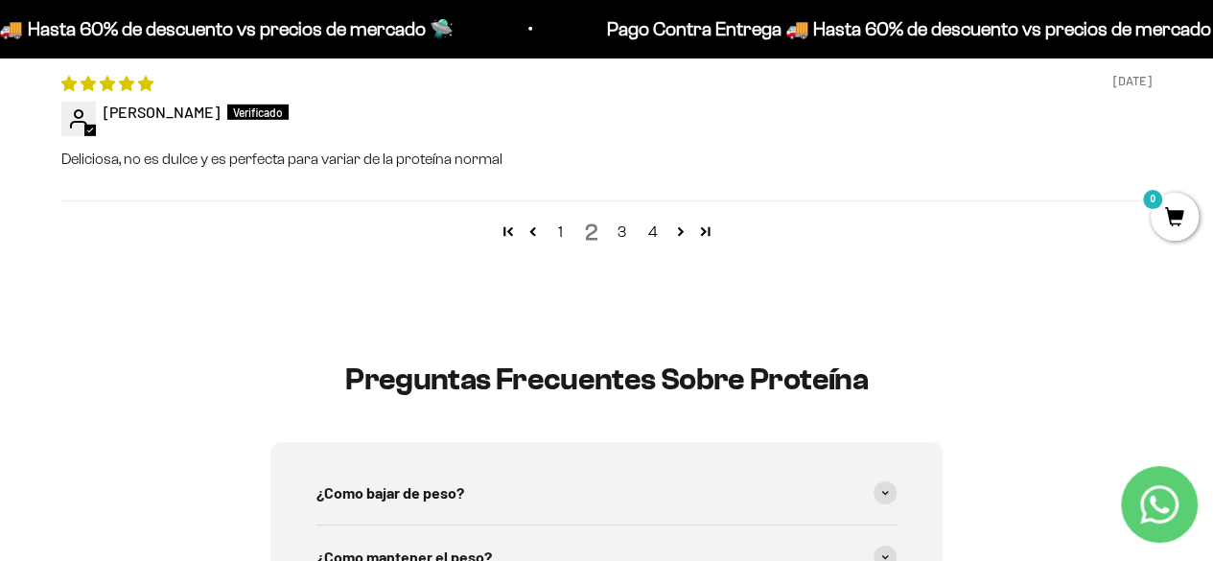
scroll to position [2914, 0]
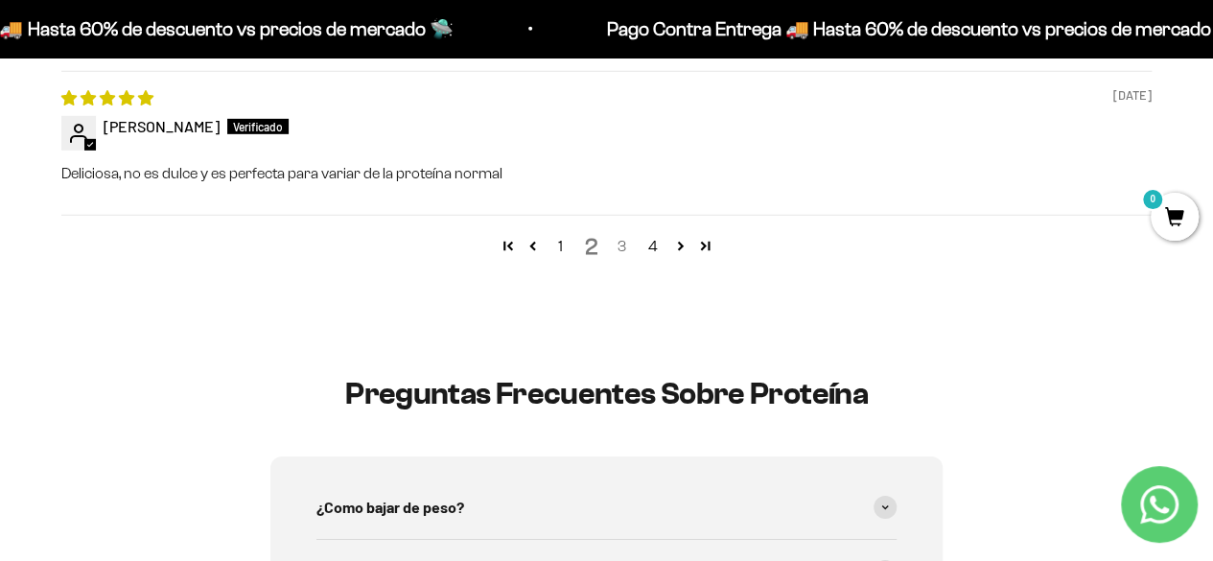
click at [615, 235] on link "3" at bounding box center [622, 246] width 31 height 23
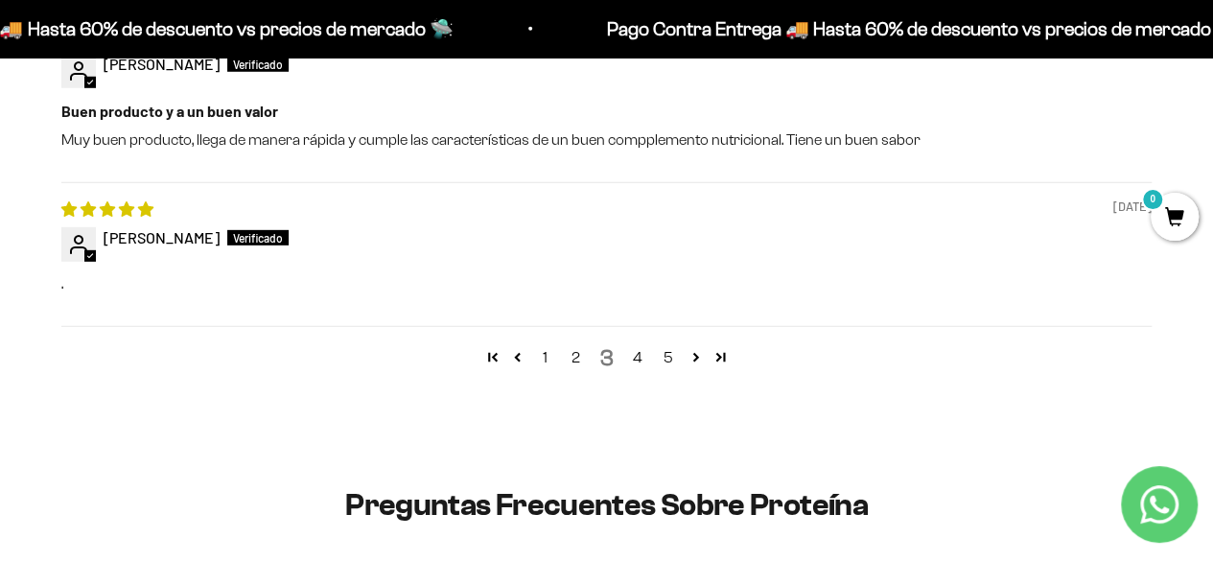
scroll to position [2789, 0]
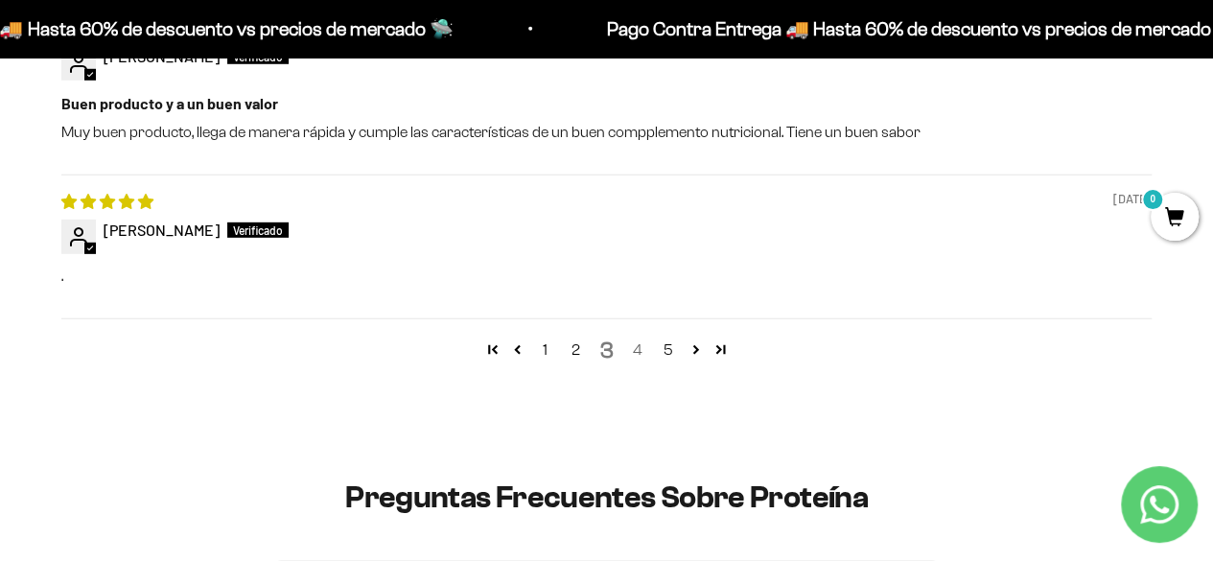
click at [641, 352] on link "4" at bounding box center [637, 349] width 31 height 23
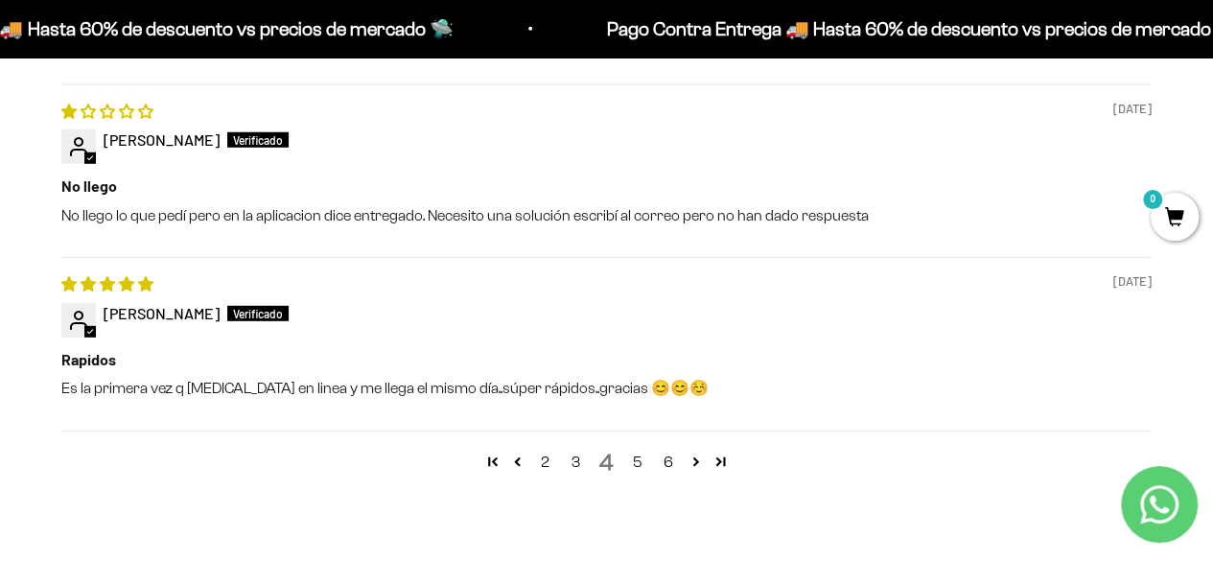
scroll to position [2699, 0]
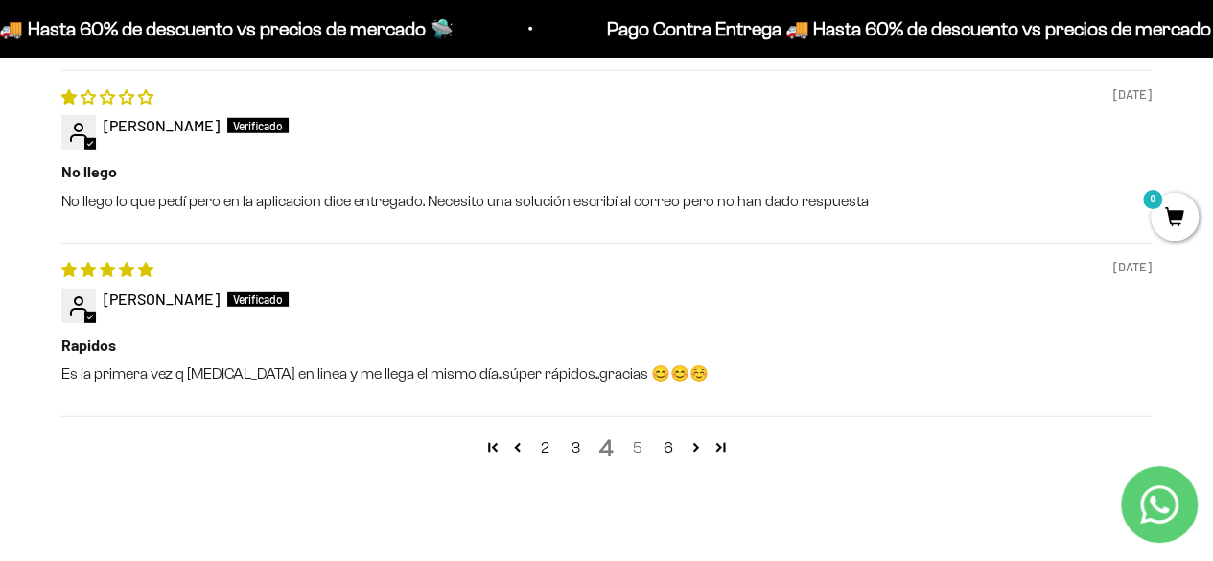
click at [637, 438] on link "5" at bounding box center [637, 447] width 31 height 23
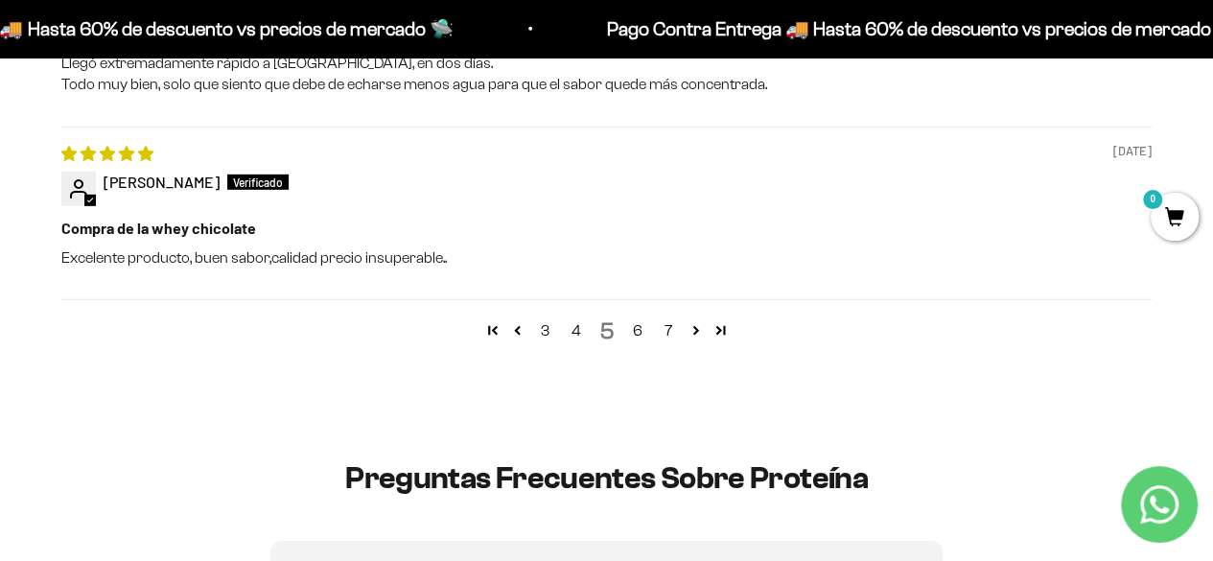
scroll to position [2937, 0]
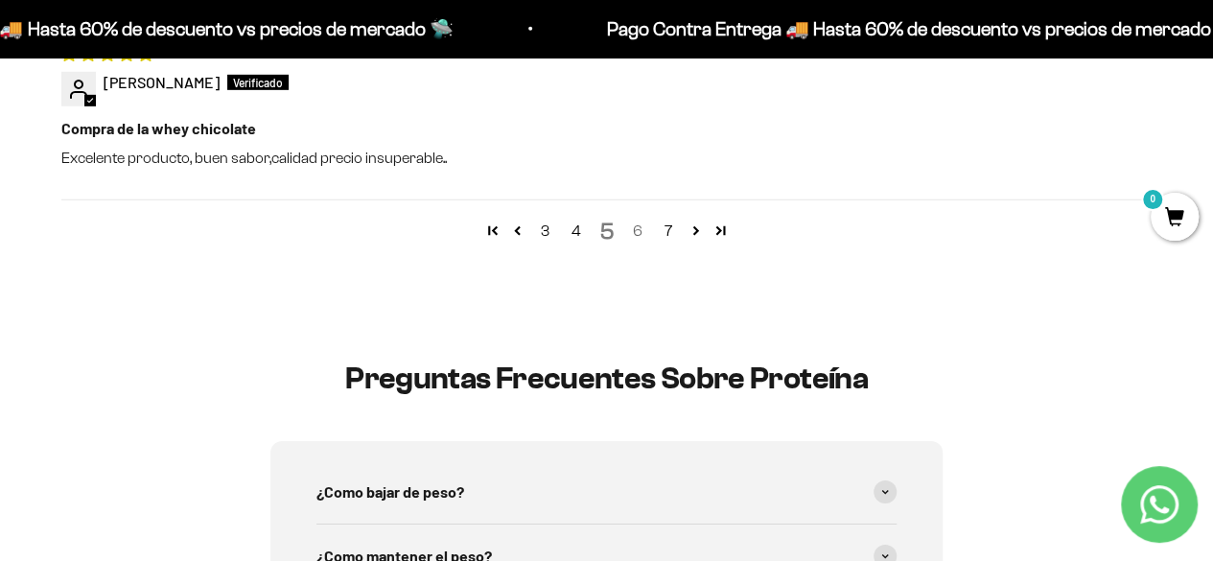
click at [631, 227] on link "6" at bounding box center [637, 231] width 31 height 23
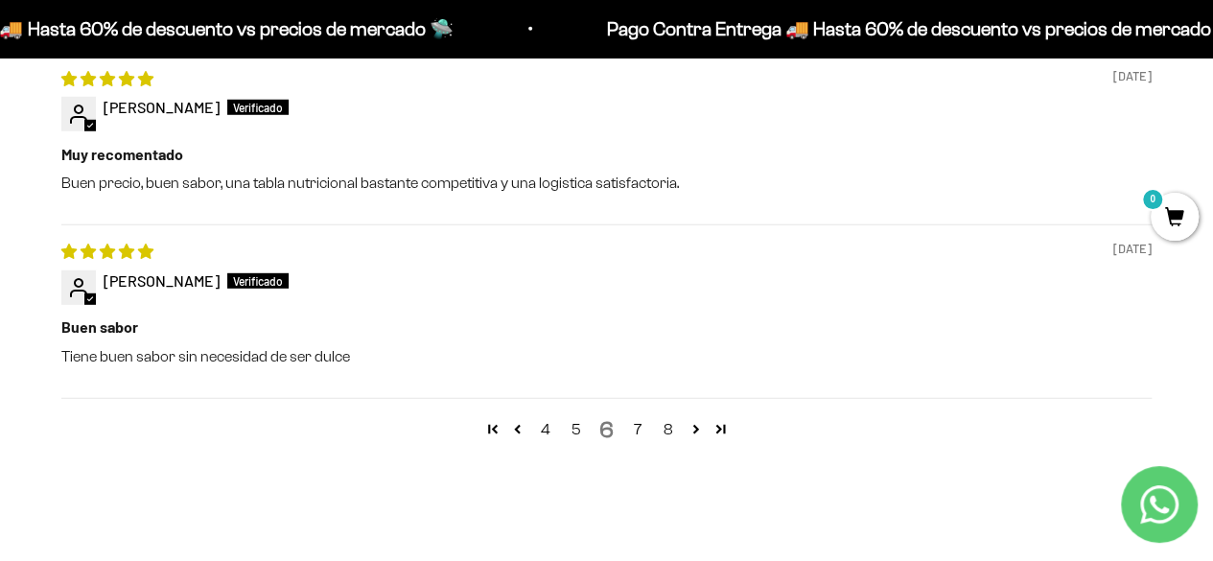
scroll to position [2716, 0]
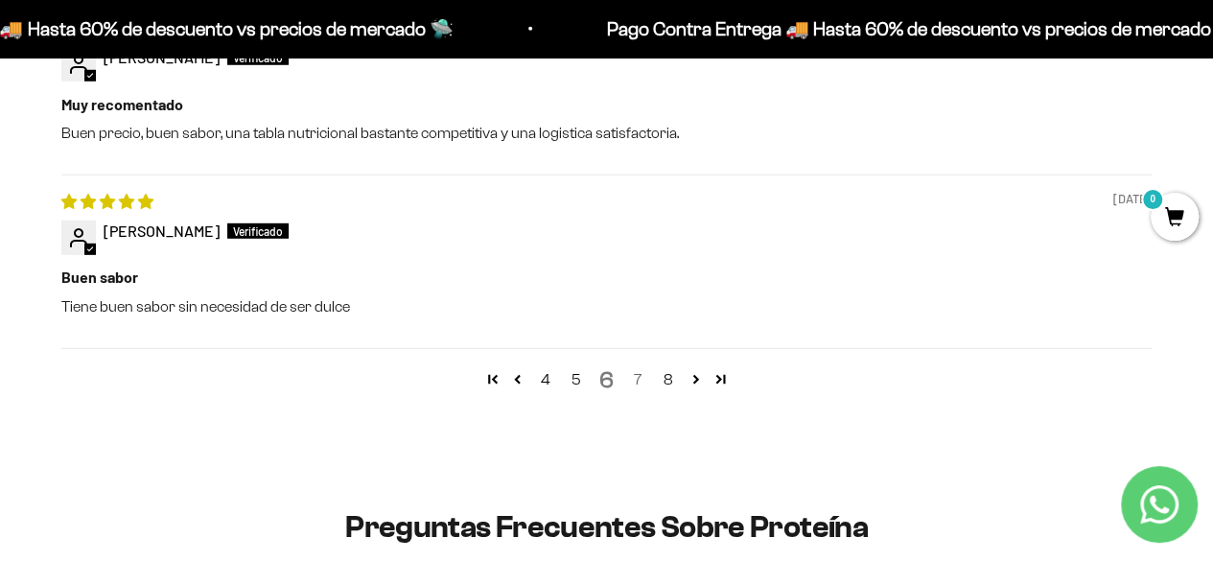
click at [642, 374] on link "7" at bounding box center [637, 379] width 31 height 23
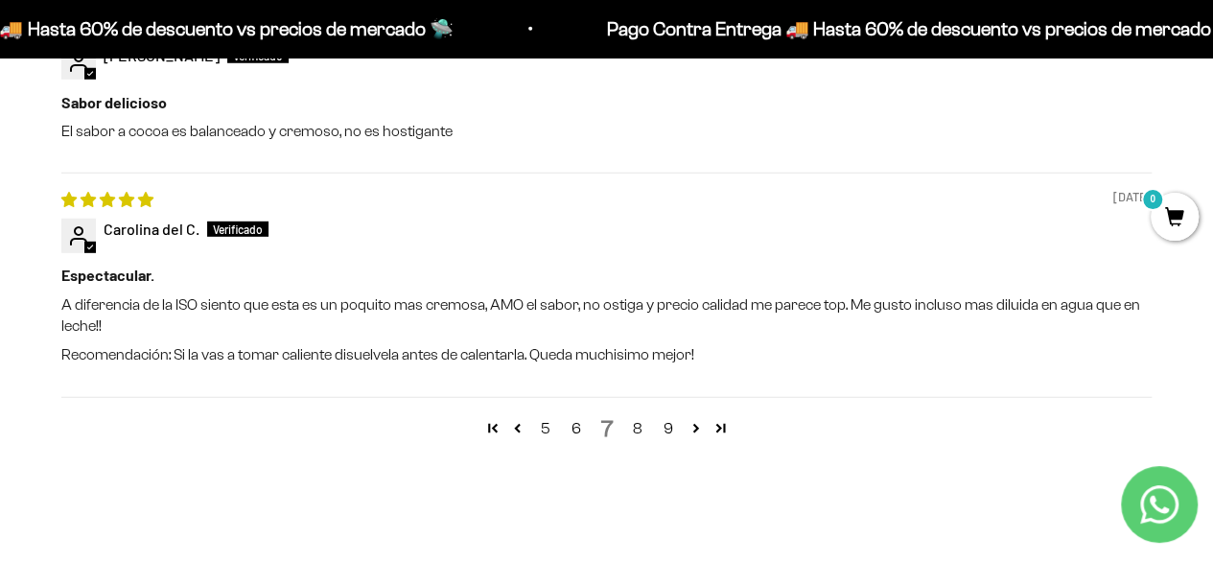
scroll to position [2779, 0]
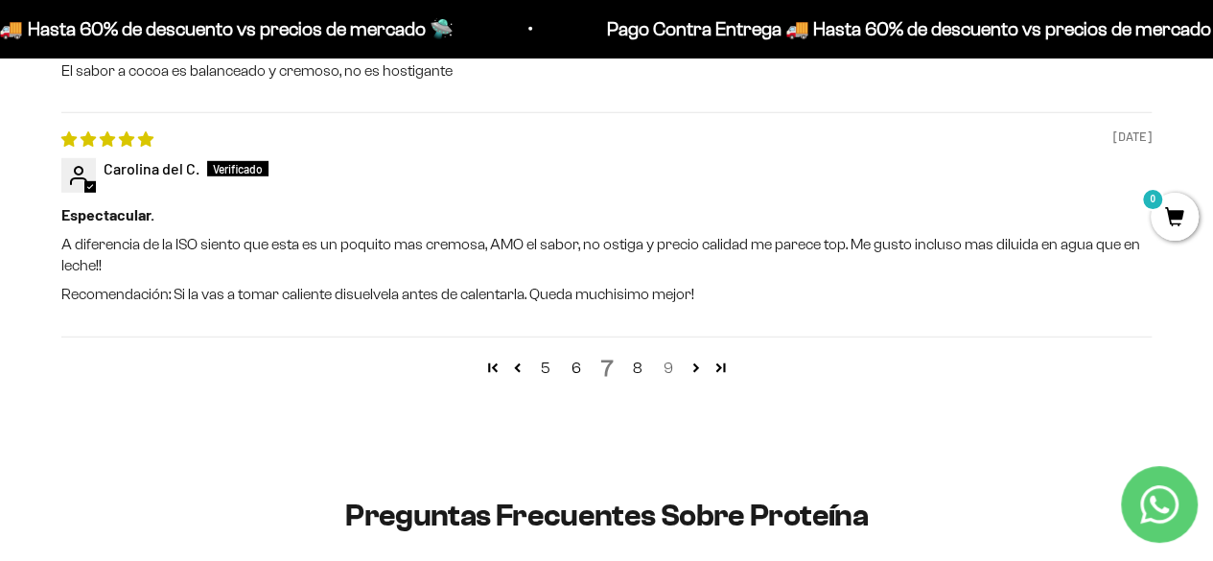
click at [672, 370] on link "9" at bounding box center [668, 368] width 31 height 23
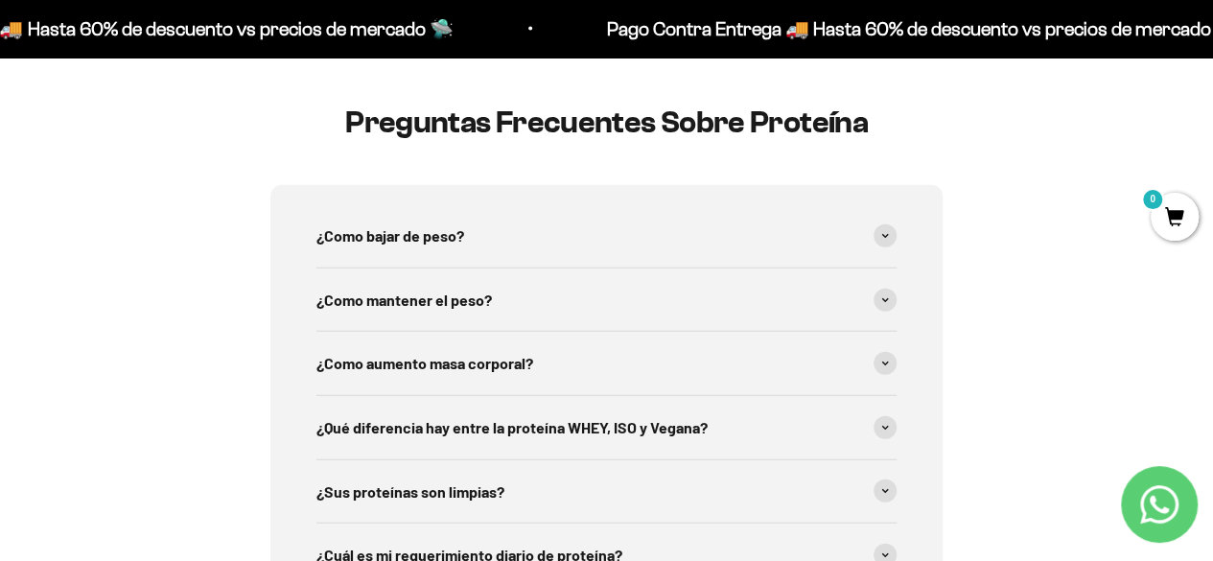
scroll to position [2228, 0]
